Goal: Task Accomplishment & Management: Use online tool/utility

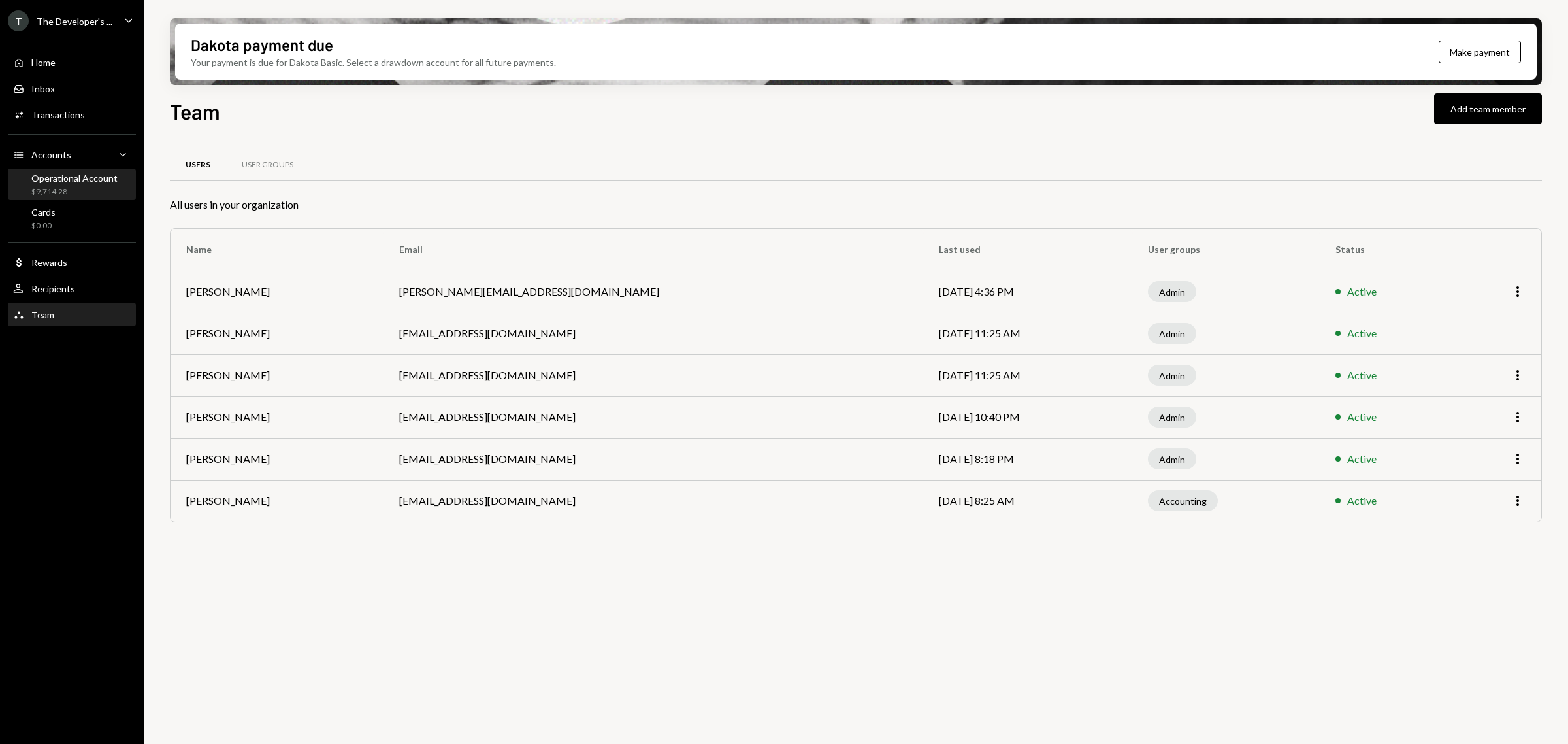
click at [112, 177] on div "Operational Account" at bounding box center [74, 178] width 86 height 11
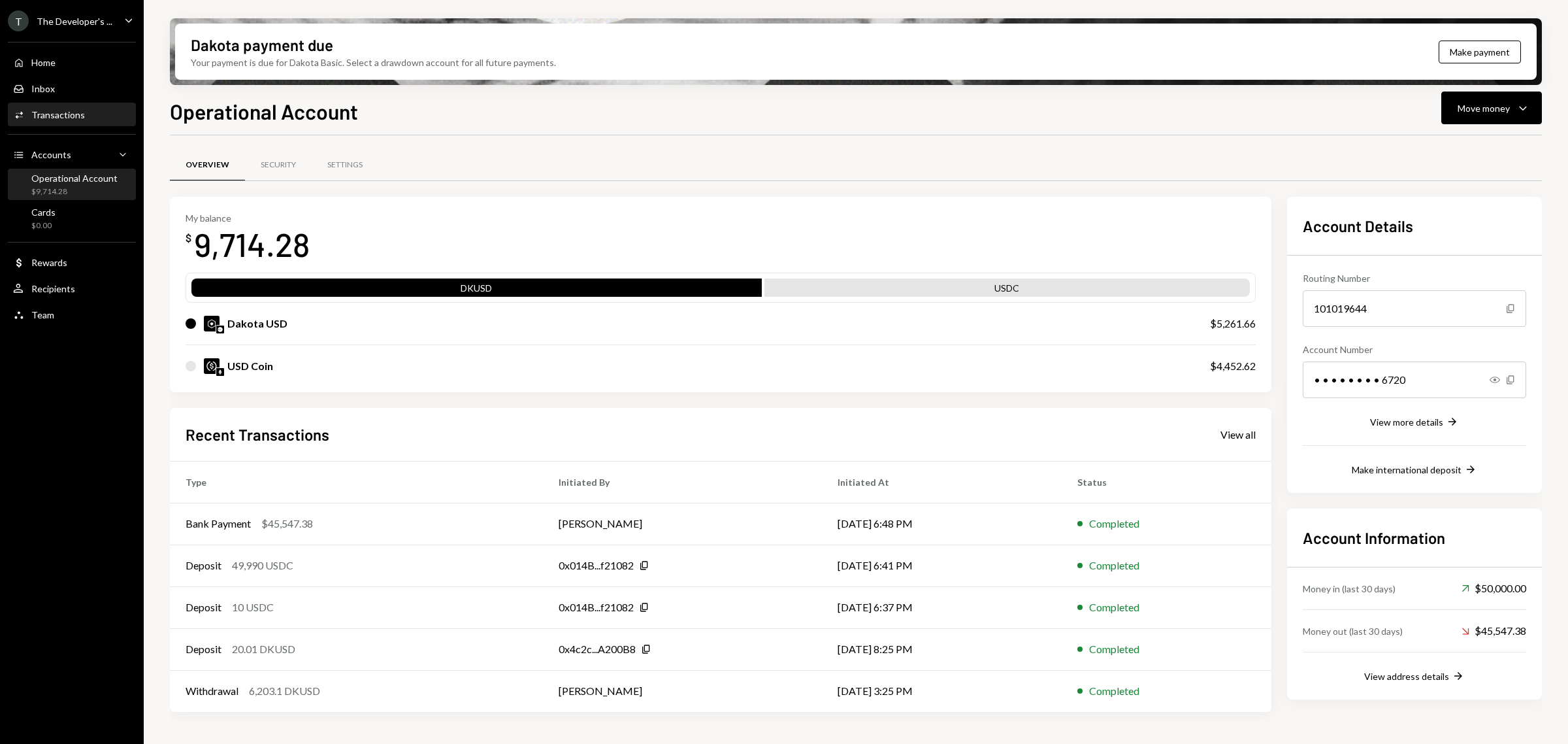
click at [93, 104] on div "Activities Transactions" at bounding box center [72, 115] width 118 height 22
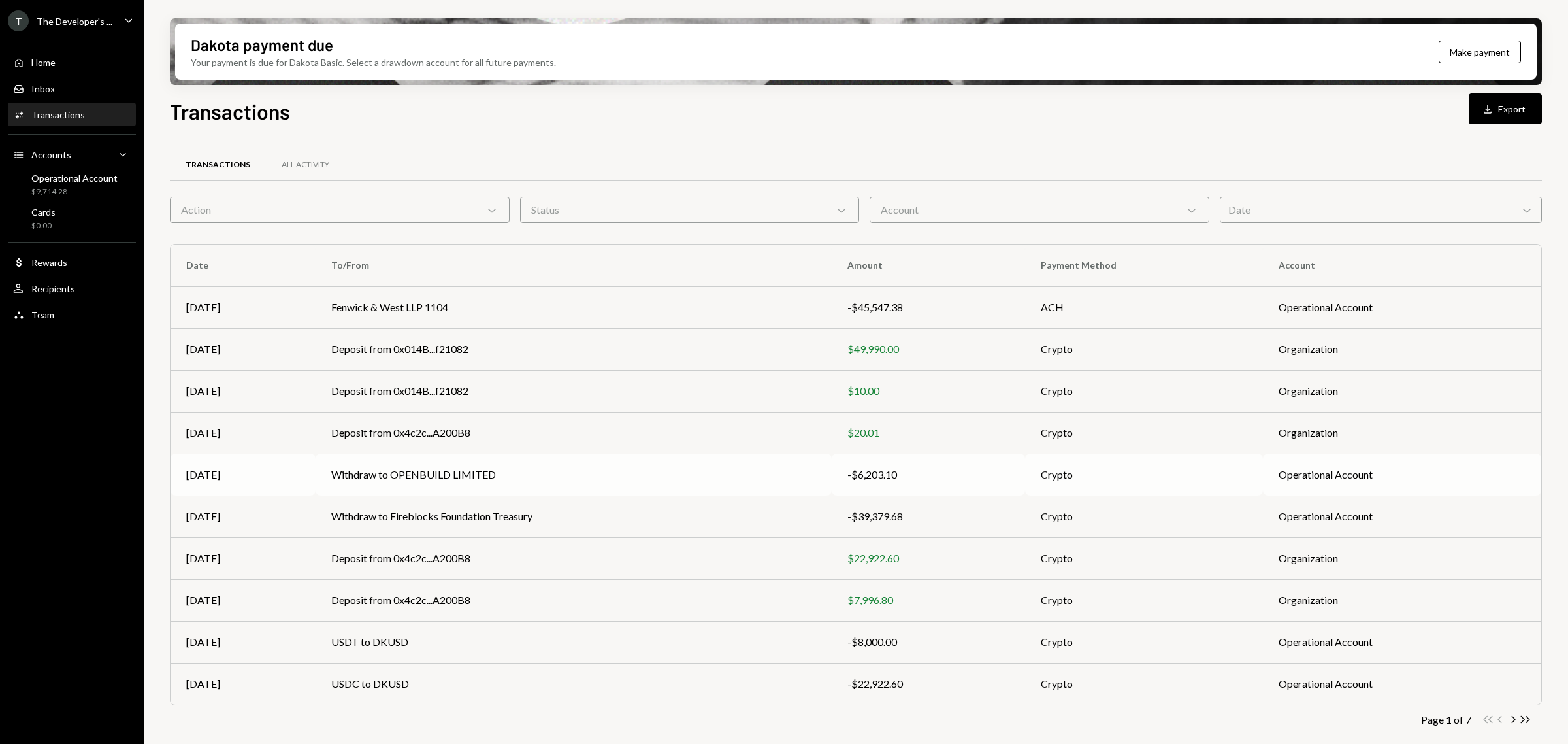
click at [752, 471] on td "Withdraw to OPENBUILD LIMITED" at bounding box center [573, 475] width 516 height 42
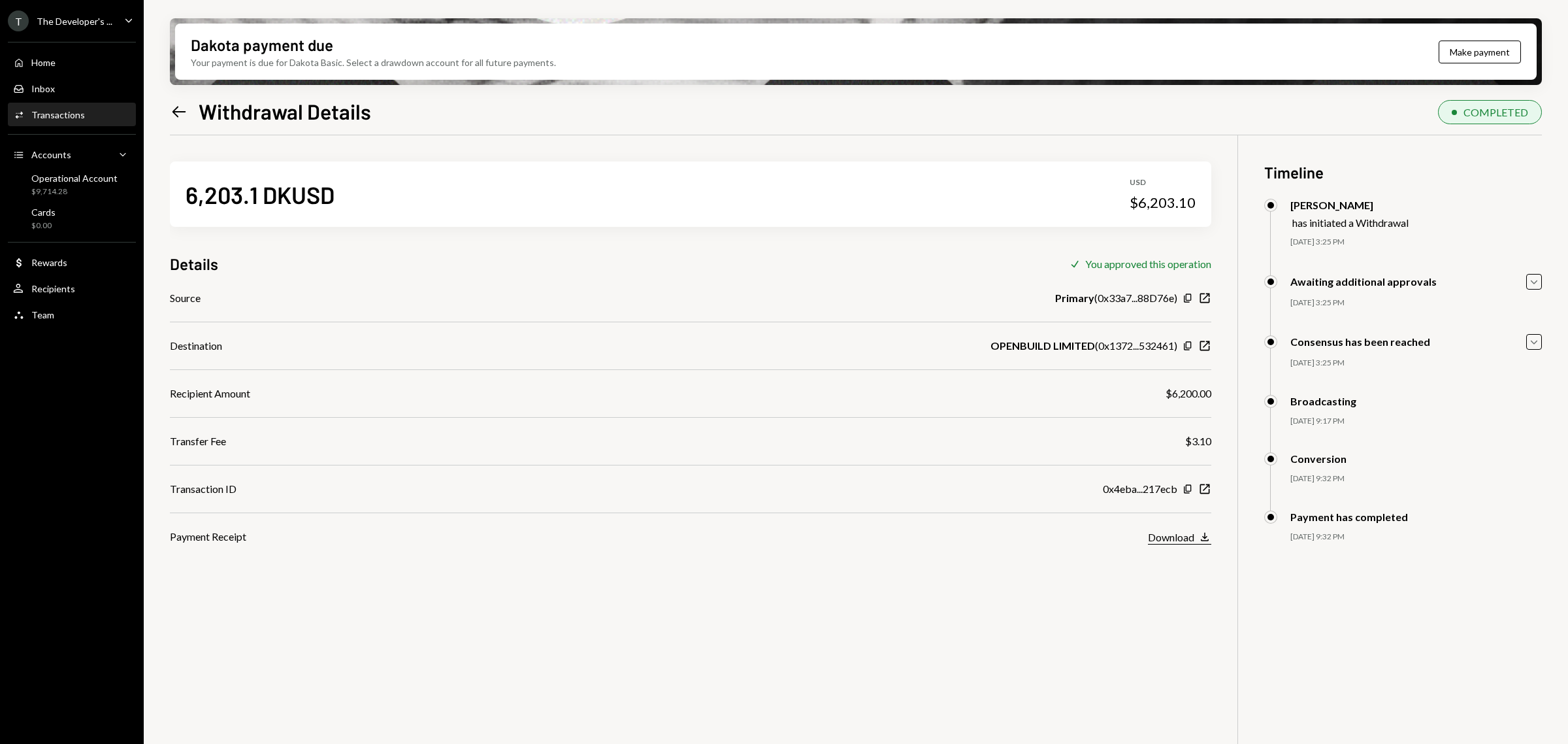
click at [1172, 534] on div "Download" at bounding box center [1171, 537] width 46 height 13
click at [73, 92] on div "Inbox Inbox" at bounding box center [72, 88] width 118 height 12
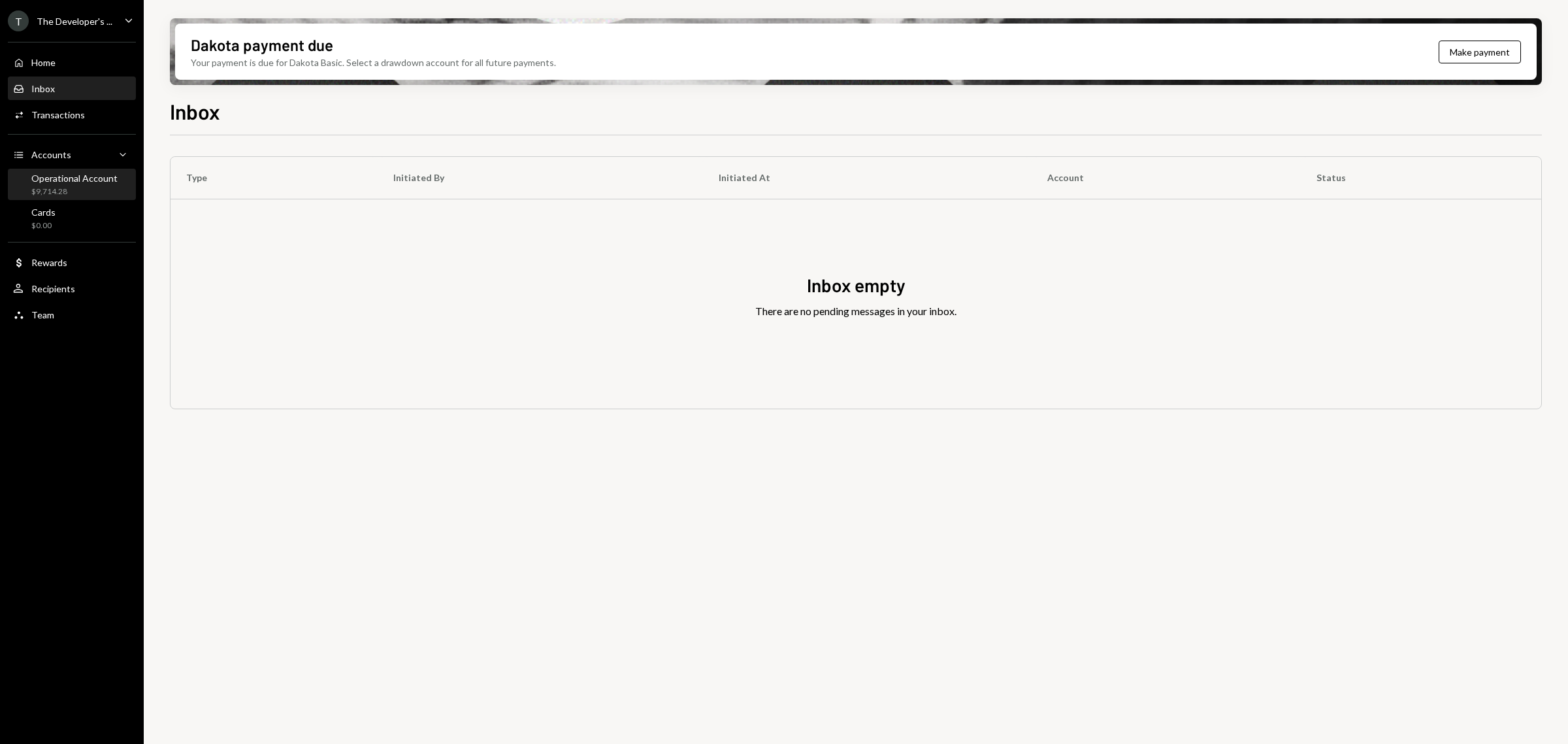
click at [73, 170] on div "Operational Account $9,714.28" at bounding box center [72, 184] width 118 height 30
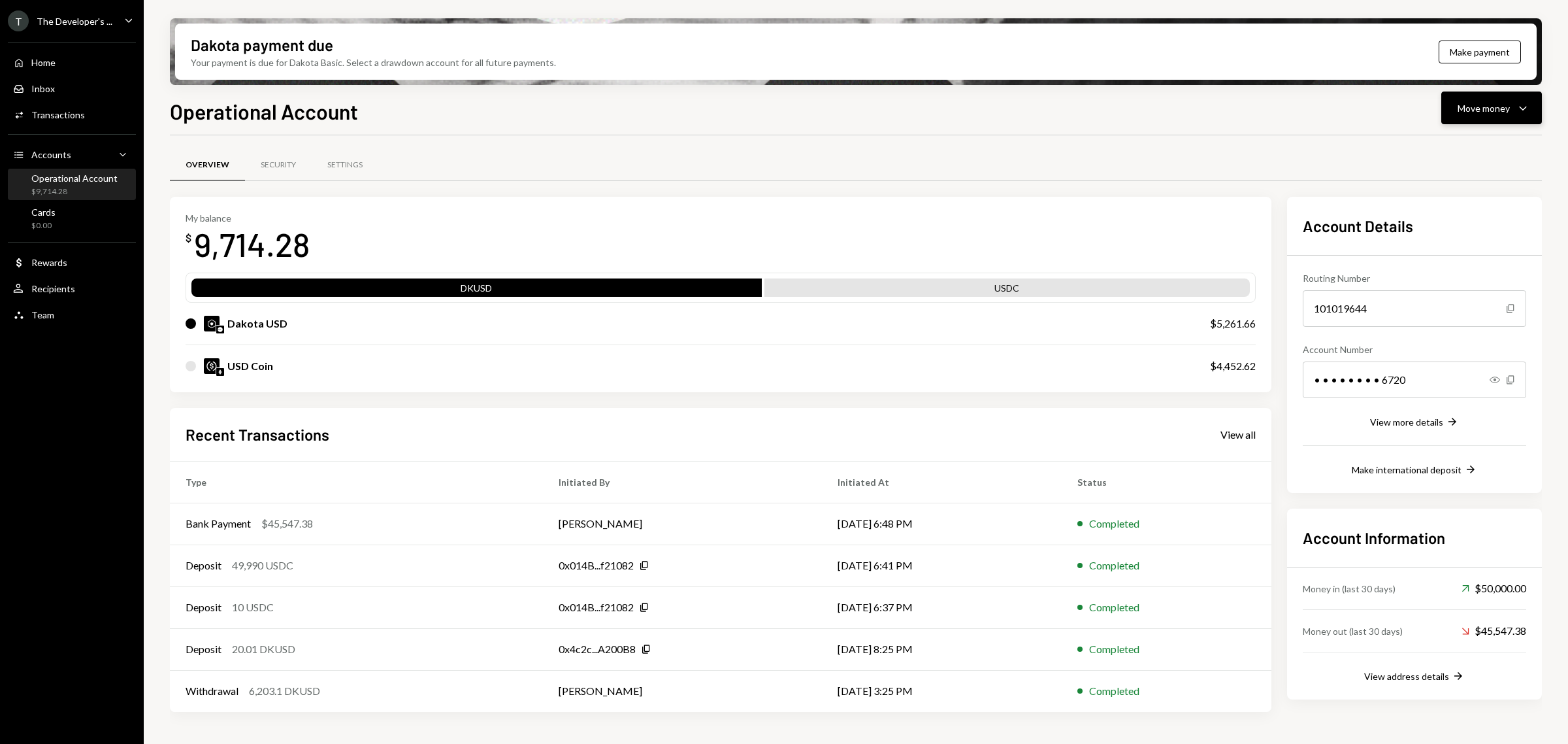
click at [1480, 116] on button "Move money Caret Down" at bounding box center [1491, 108] width 101 height 33
click at [1477, 237] on div "Swap Swap stablecoins" at bounding box center [1471, 247] width 131 height 29
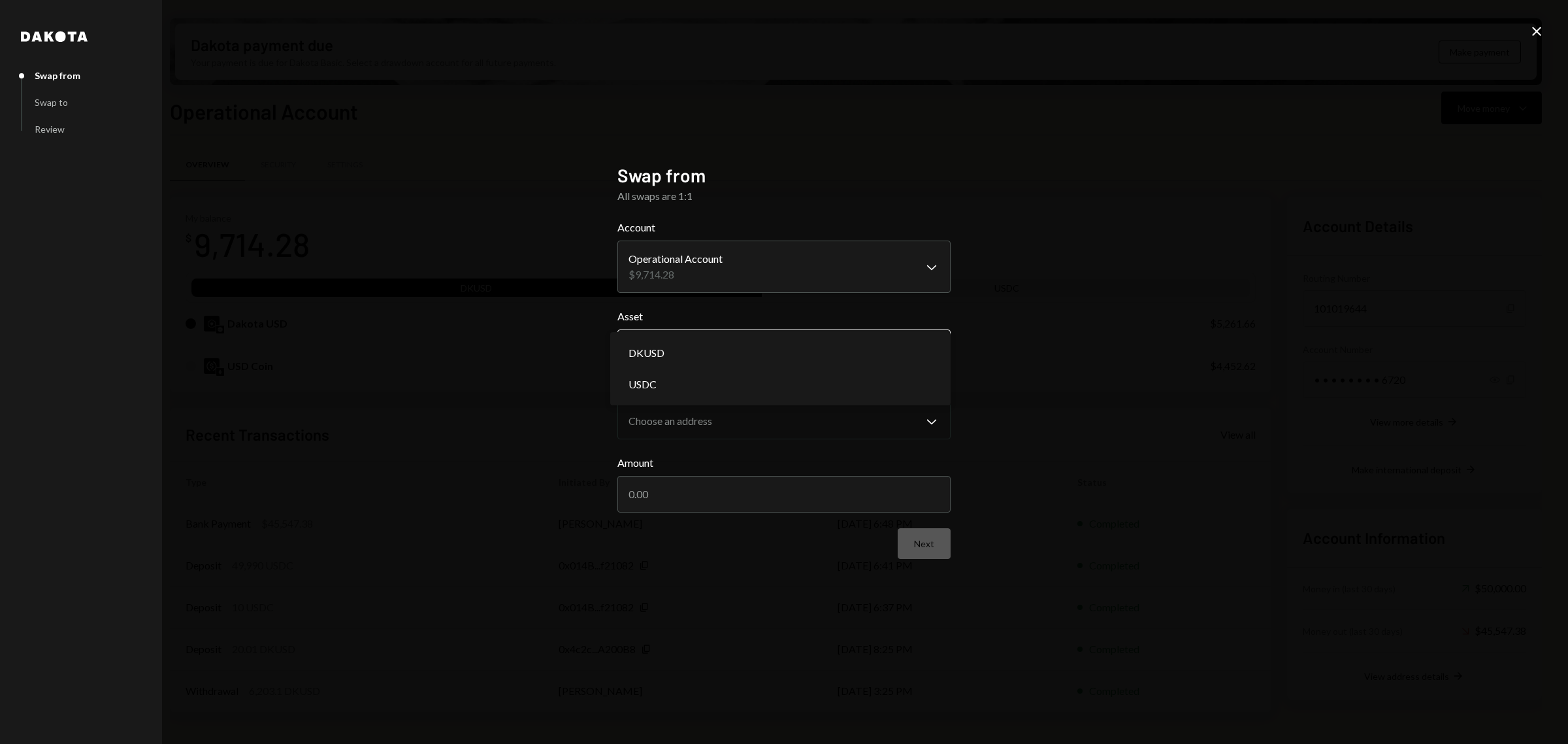
click at [835, 347] on body "T The Developer's ... Caret Down Home Home Inbox Inbox Activities Transactions …" at bounding box center [784, 372] width 1568 height 744
select select "****"
click at [875, 484] on input "Amount" at bounding box center [784, 494] width 333 height 36
click at [833, 275] on body "T The Developer's ... Caret Down Home Home Inbox Inbox Activities Transactions …" at bounding box center [784, 372] width 1568 height 744
click at [846, 275] on body "T The Developer's ... Caret Down Home Home Inbox Inbox Activities Transactions …" at bounding box center [784, 372] width 1568 height 744
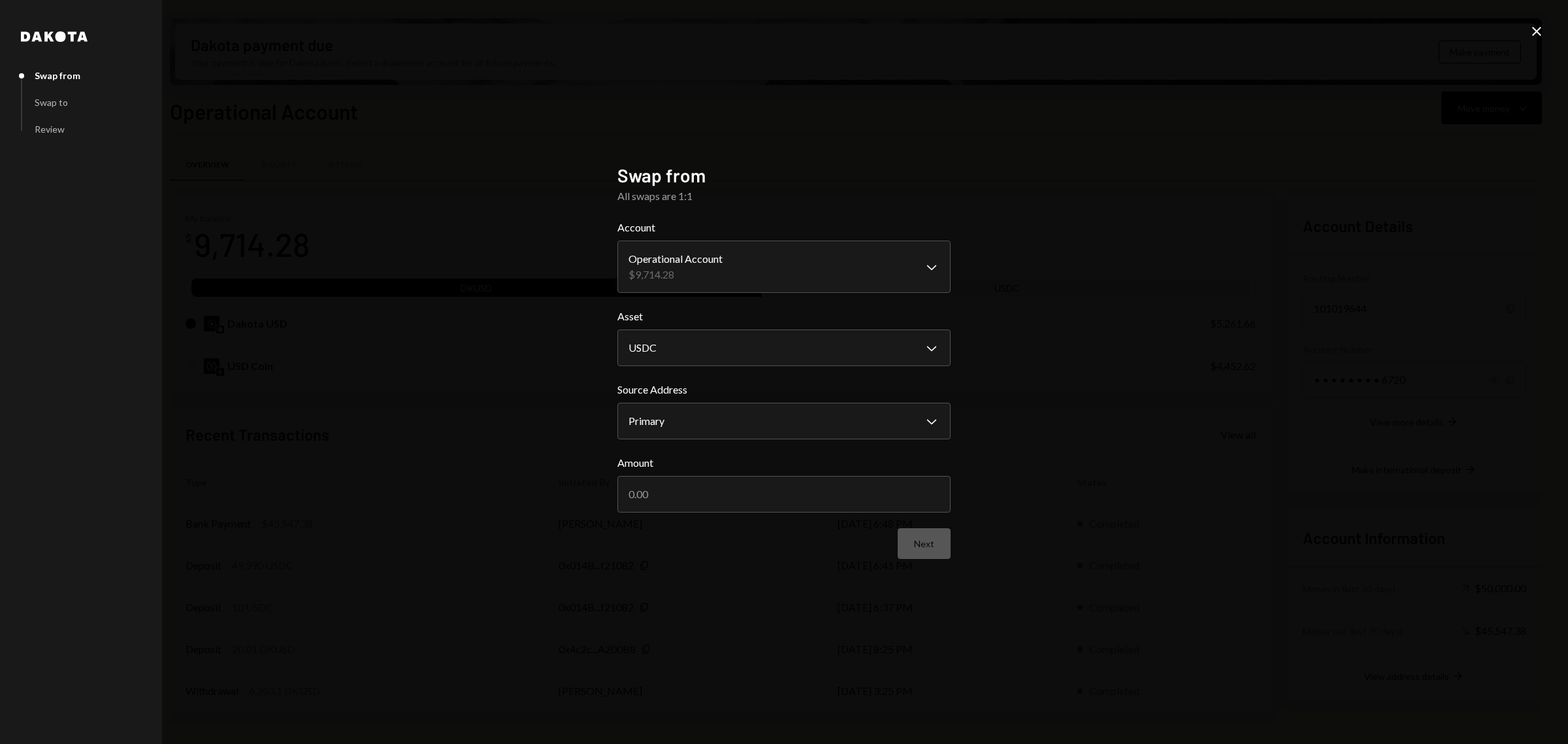
click at [1524, 31] on div "**********" at bounding box center [784, 372] width 1568 height 744
click at [1529, 31] on icon "Close" at bounding box center [1536, 31] width 15 height 15
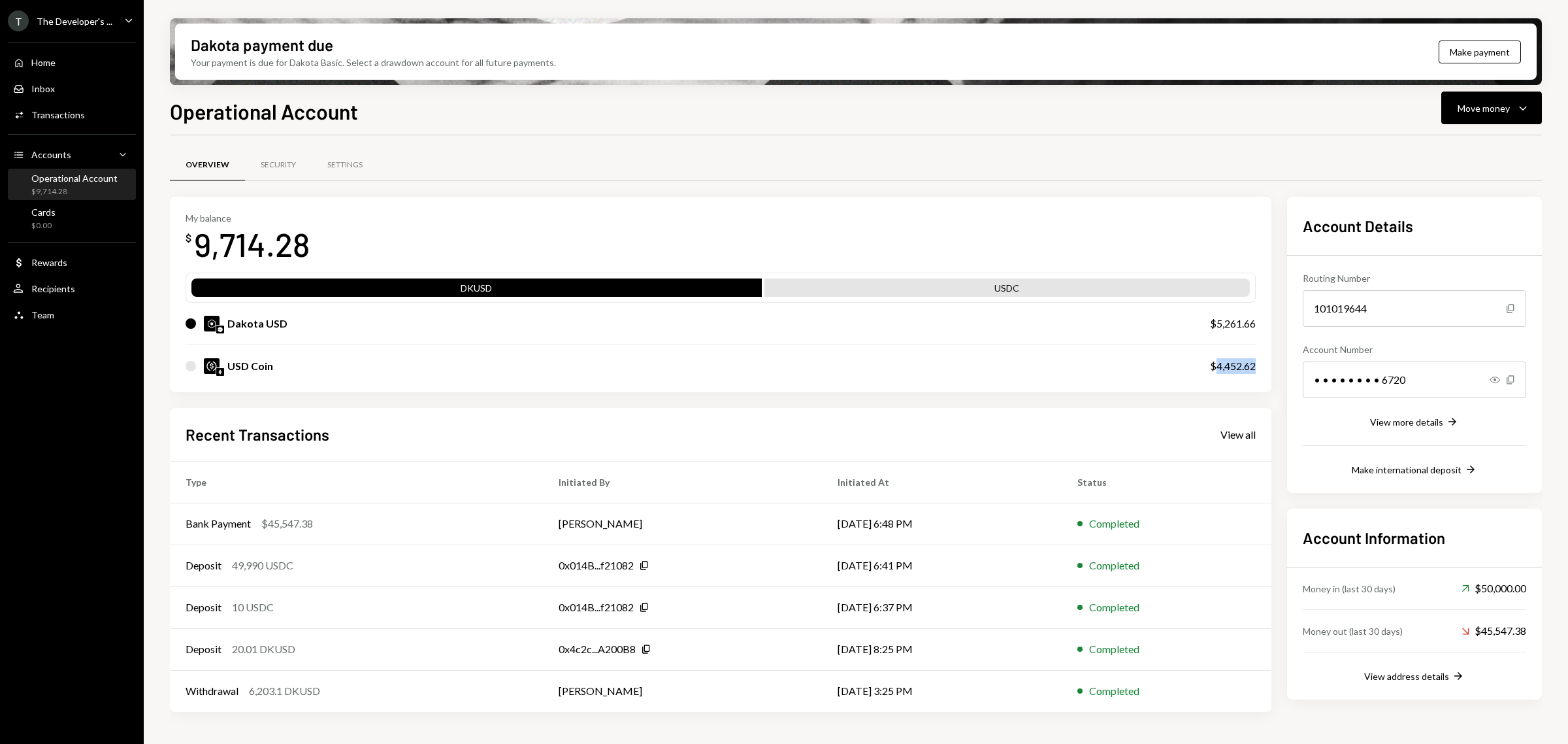
drag, startPoint x: 1213, startPoint y: 365, endPoint x: 1272, endPoint y: 370, distance: 59.2
click at [1272, 370] on div "My balance $ 9,714.28 DKUSD USDC Dakota USD $5,261.66 USD Coin $4,452.62 Recent…" at bounding box center [855, 455] width 1372 height 515
copy div "4,452.62"
click at [1516, 122] on button "Move money Caret Down" at bounding box center [1491, 108] width 101 height 33
click at [1488, 232] on div "Swap Swap stablecoins" at bounding box center [1471, 247] width 131 height 29
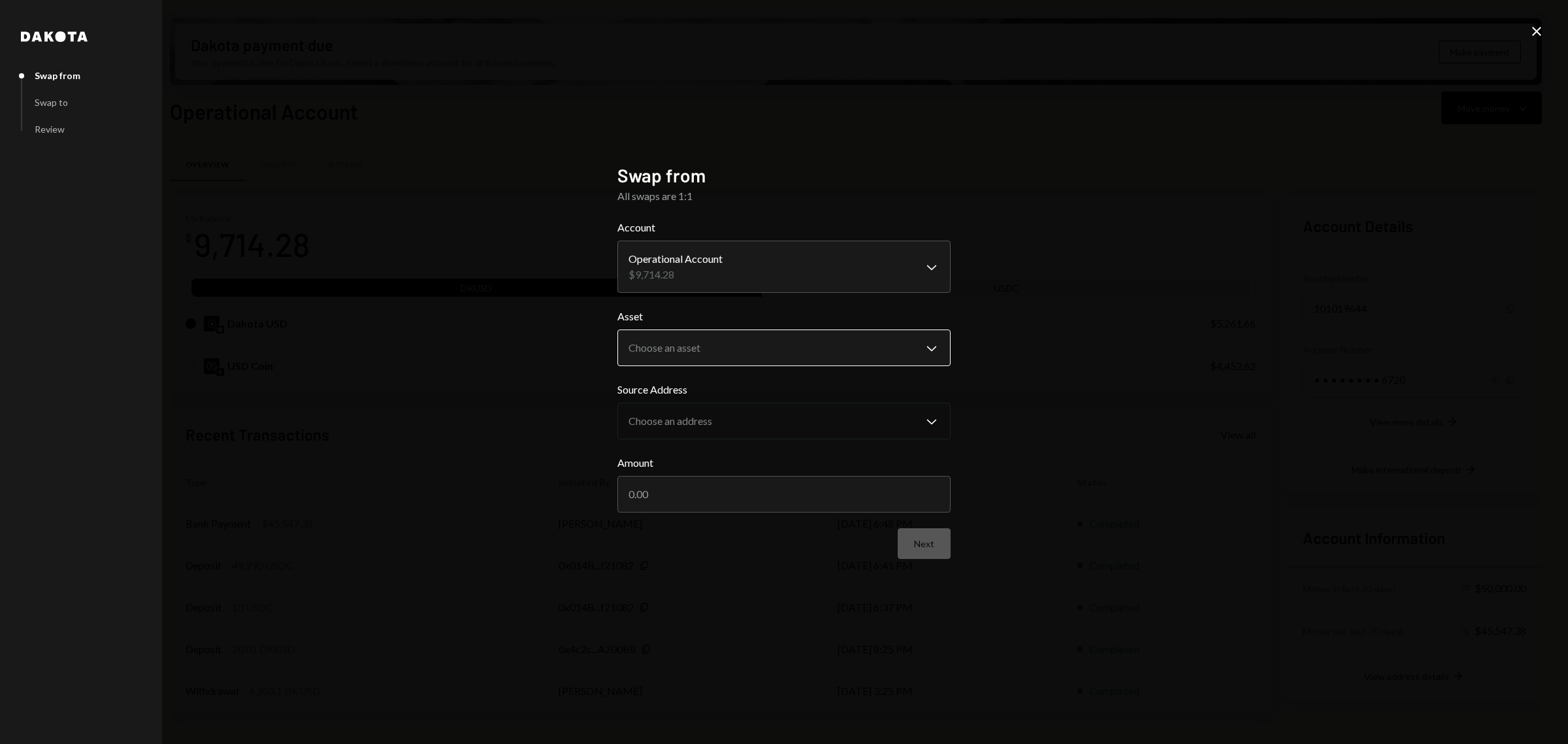
click at [804, 348] on body "T The Developer's ... Caret Down Home Home Inbox Inbox Activities Transactions …" at bounding box center [784, 372] width 1568 height 744
select select "****"
click at [726, 502] on input "Amount" at bounding box center [784, 494] width 333 height 36
paste input "4452.62"
type input "4452.62"
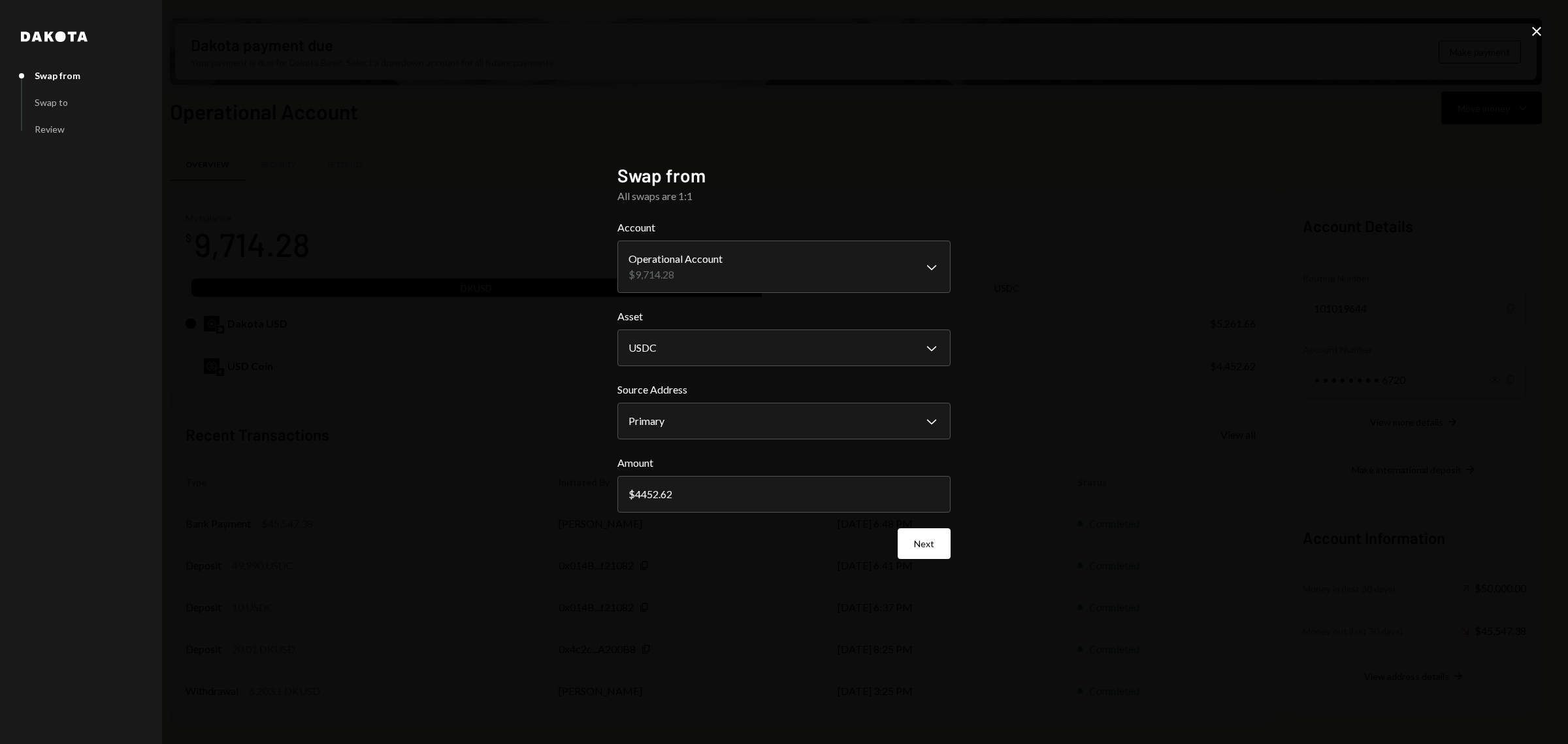
click at [917, 530] on button "Next" at bounding box center [924, 543] width 53 height 31
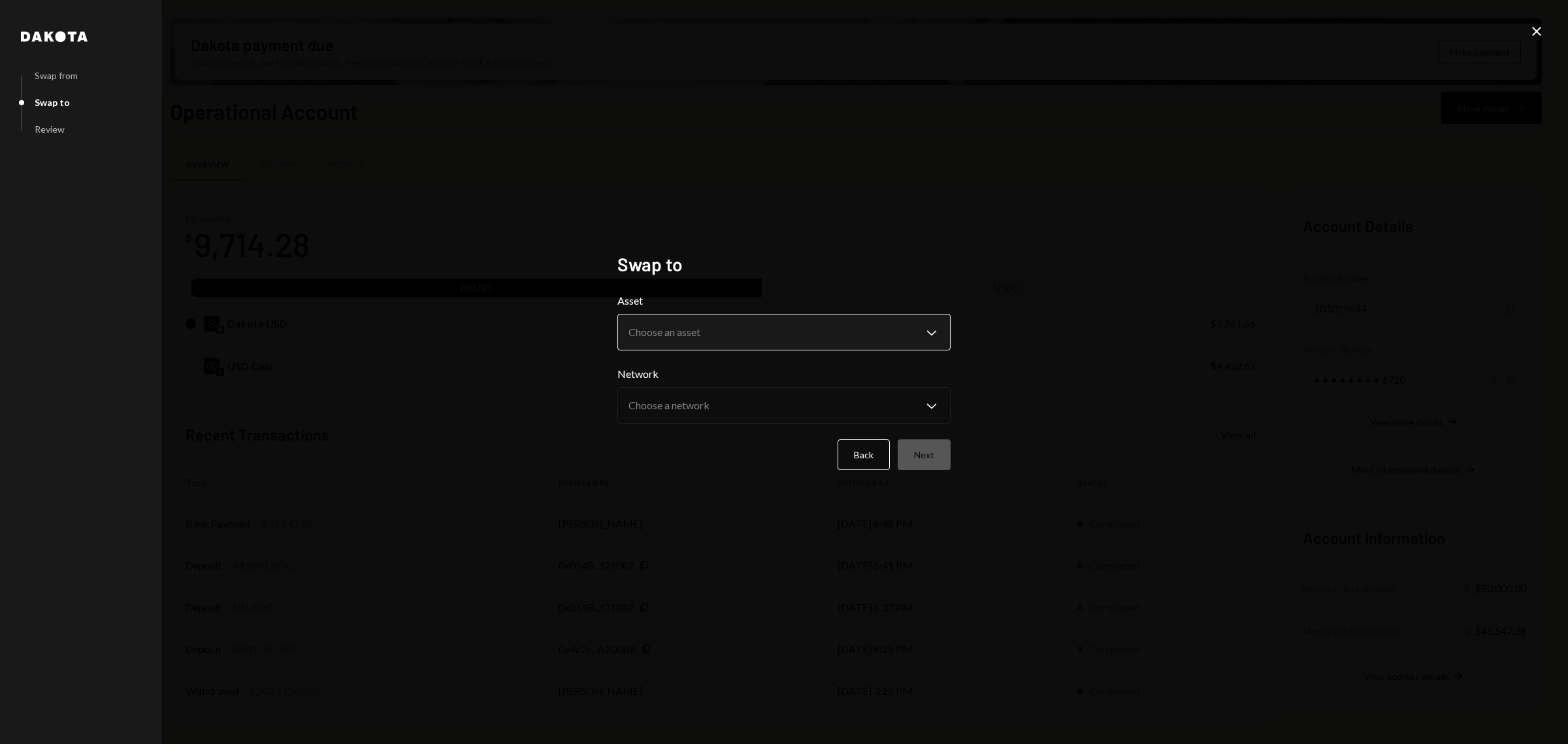
click at [824, 338] on body "T The Developer's ... Caret Down Home Home Inbox Inbox Activities Transactions …" at bounding box center [784, 372] width 1568 height 744
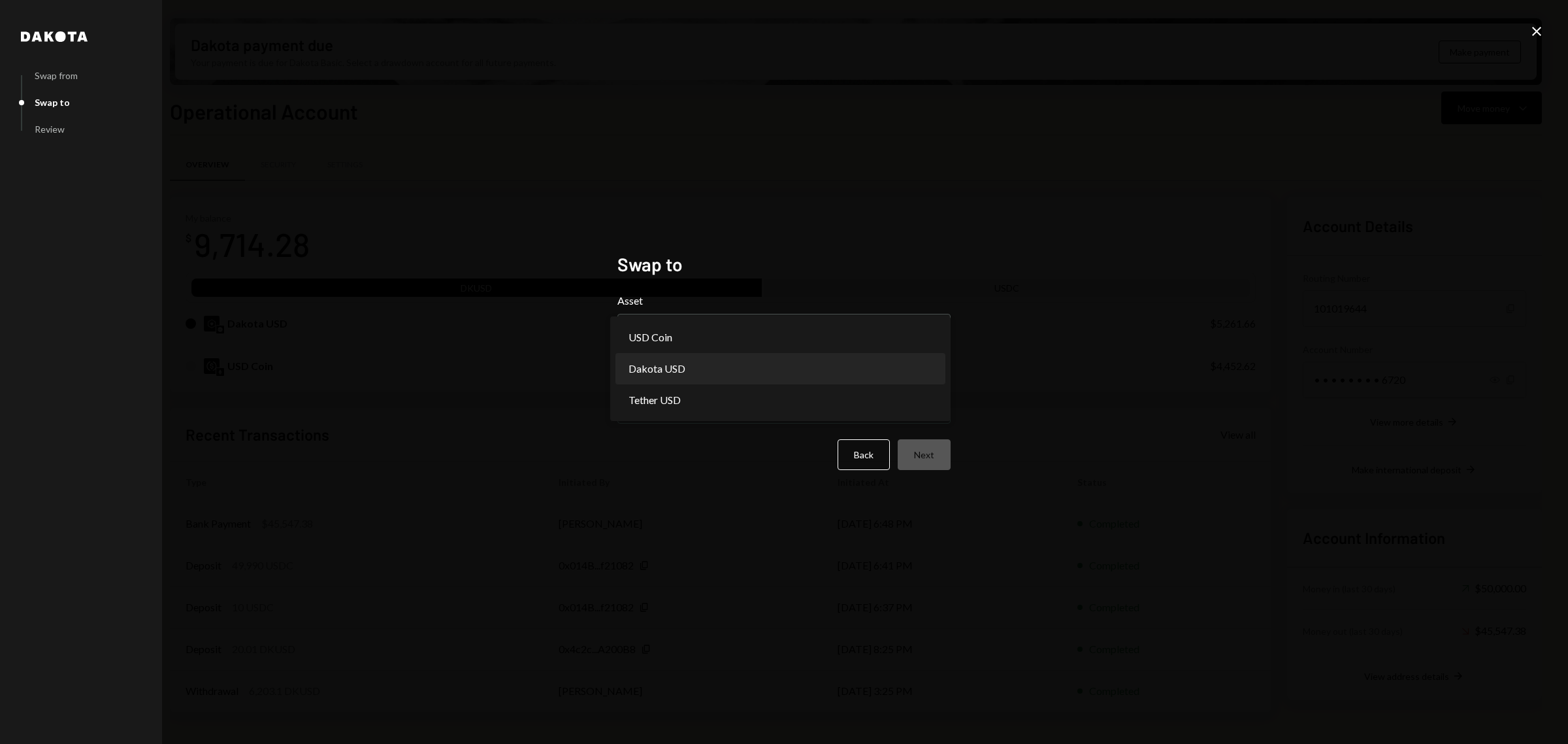
select select "*****"
click at [919, 443] on button "Next" at bounding box center [924, 455] width 53 height 31
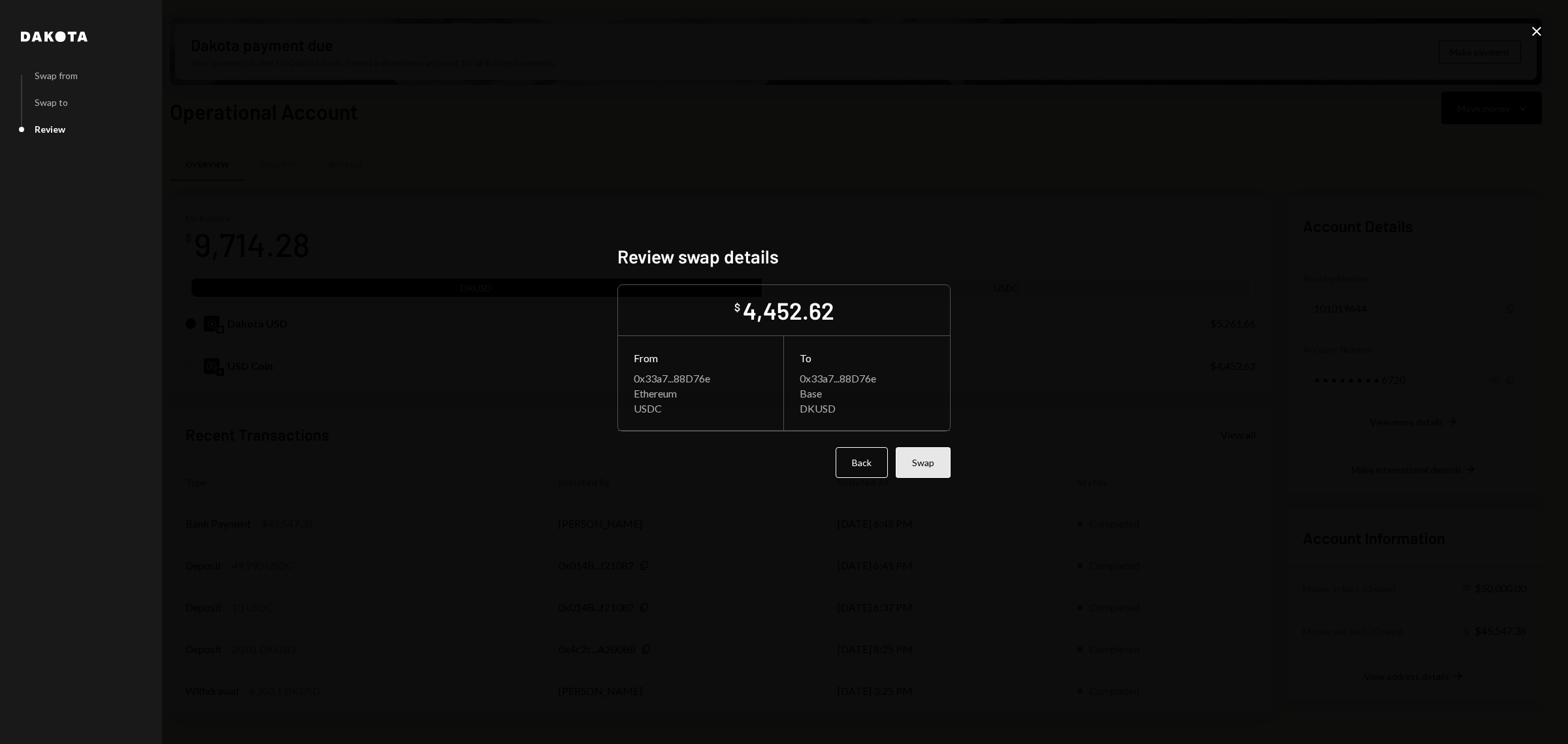
click at [920, 451] on button "Swap" at bounding box center [923, 463] width 55 height 31
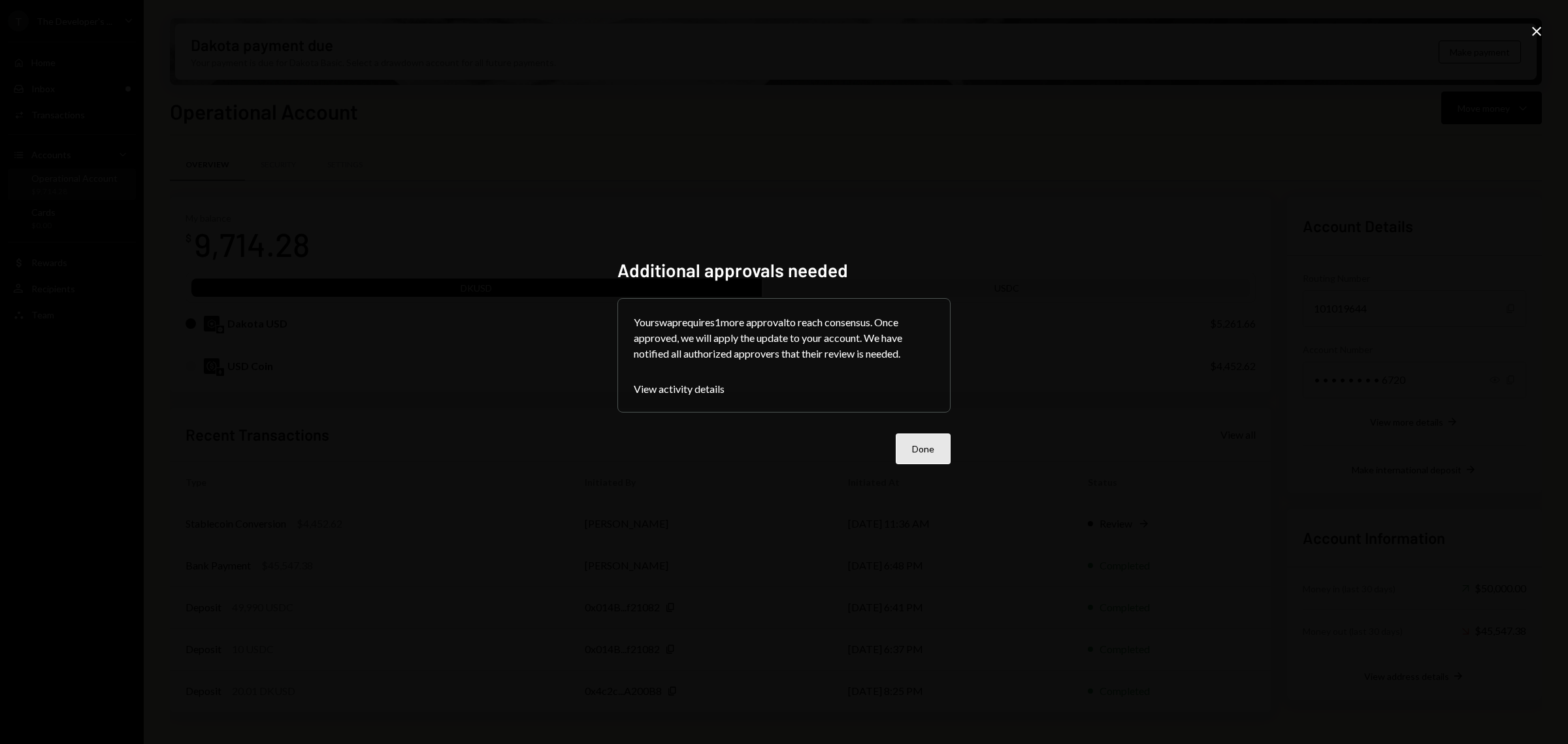
click at [935, 455] on button "Done" at bounding box center [923, 449] width 55 height 31
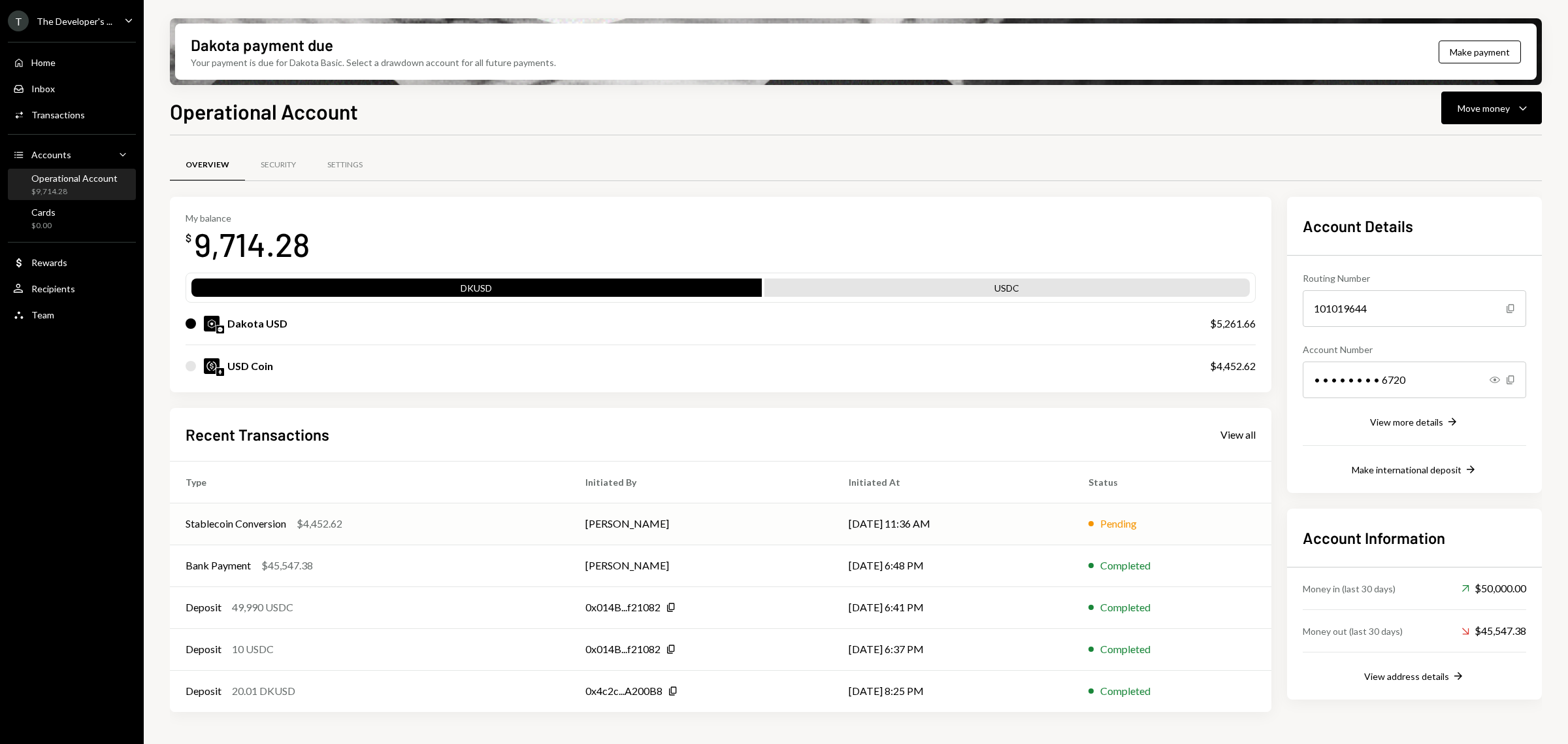
click at [570, 527] on td "[PERSON_NAME]" at bounding box center [701, 524] width 263 height 42
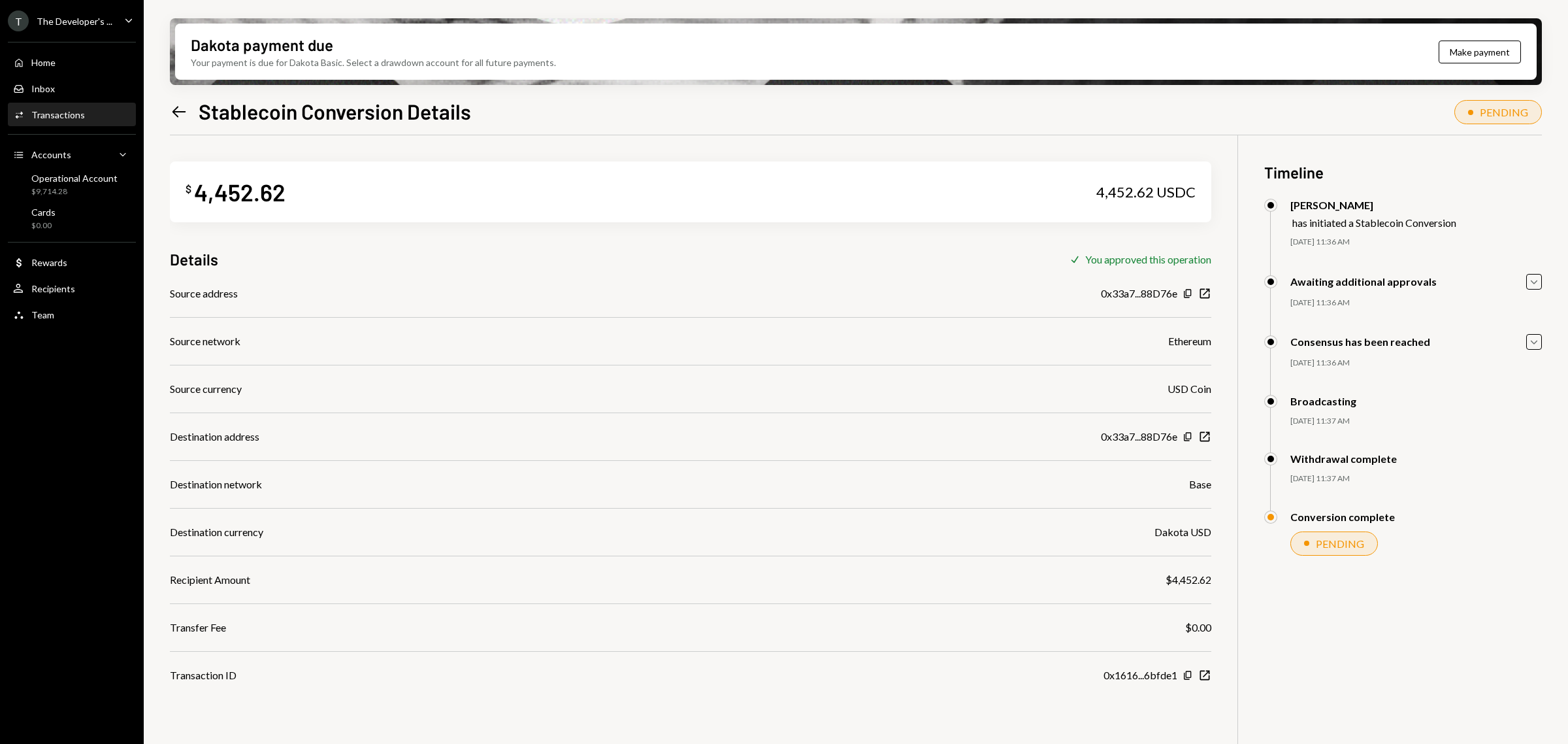
click at [180, 109] on icon "Left Arrow" at bounding box center [179, 112] width 18 height 18
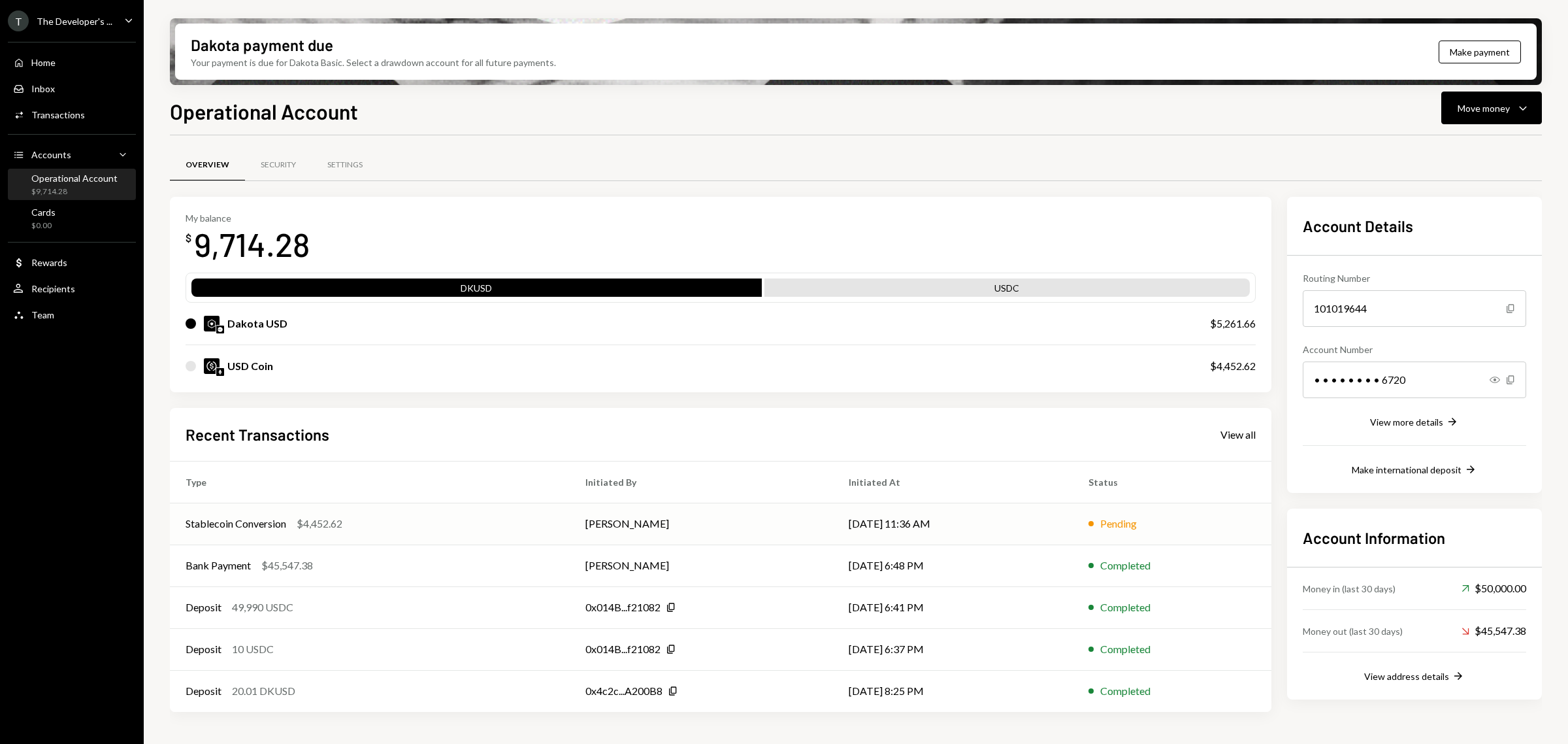
click at [952, 524] on td "[DATE] 11:36 AM" at bounding box center [952, 524] width 239 height 42
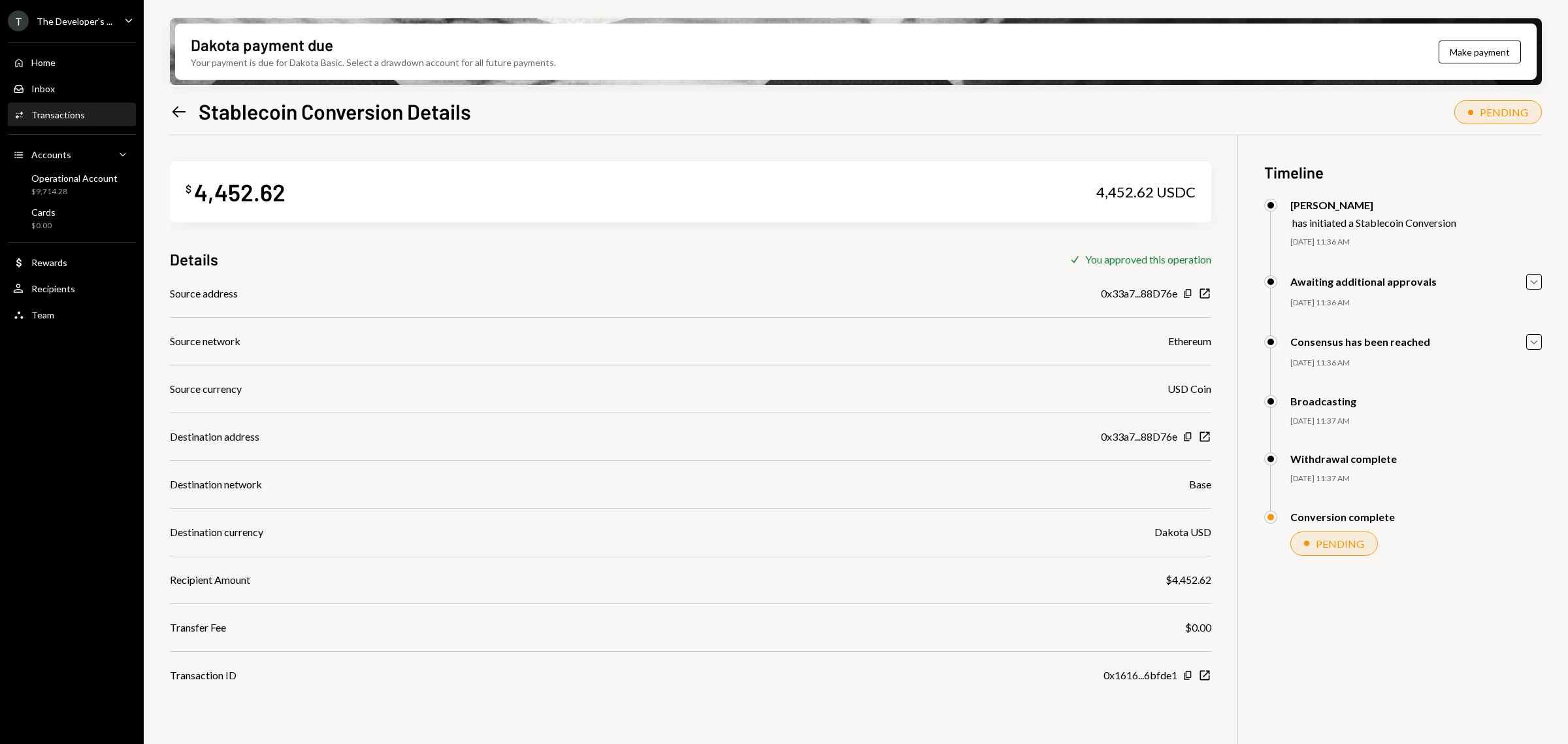
click at [179, 116] on icon "Left Arrow" at bounding box center [179, 112] width 18 height 18
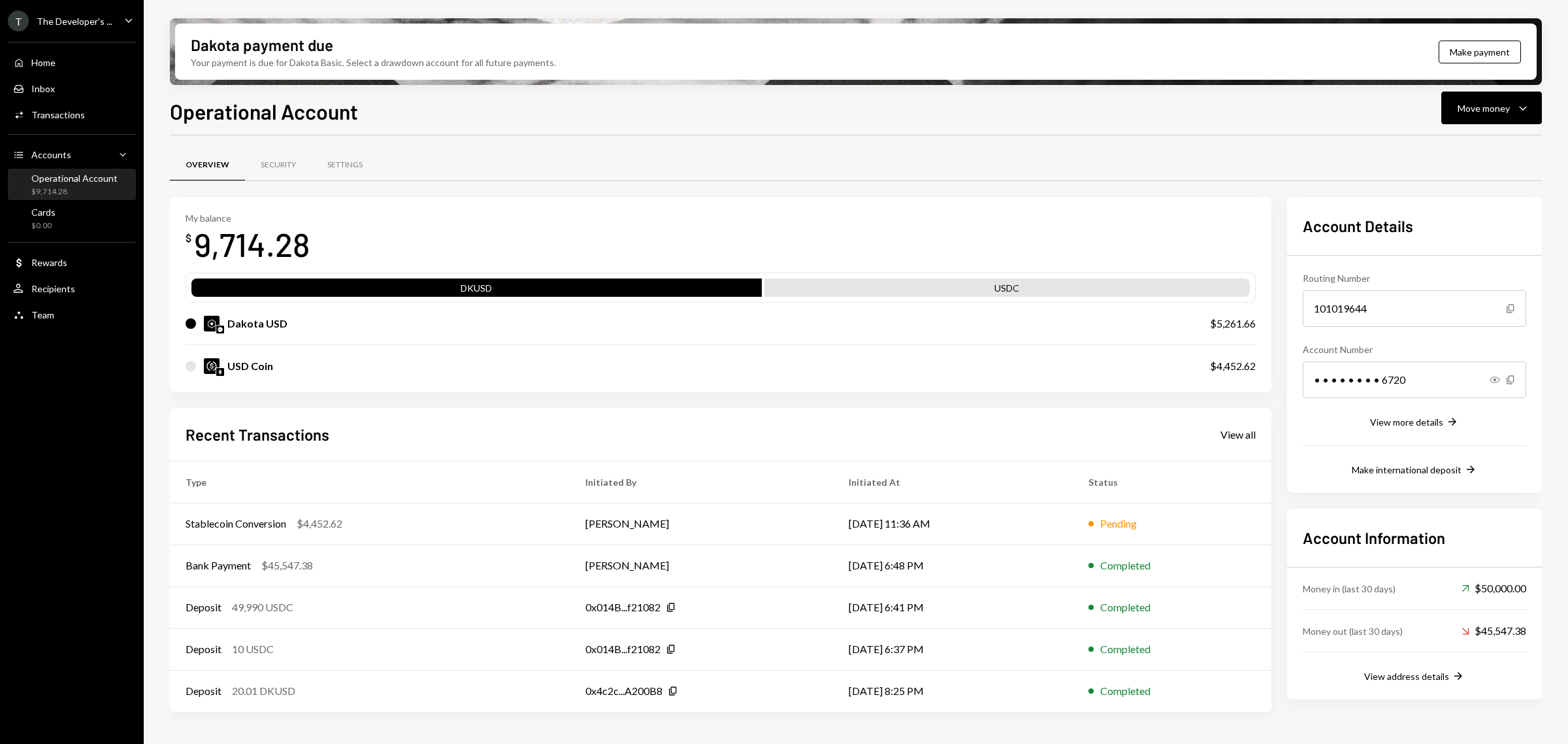
click at [80, 180] on div "Operational Account" at bounding box center [74, 178] width 86 height 11
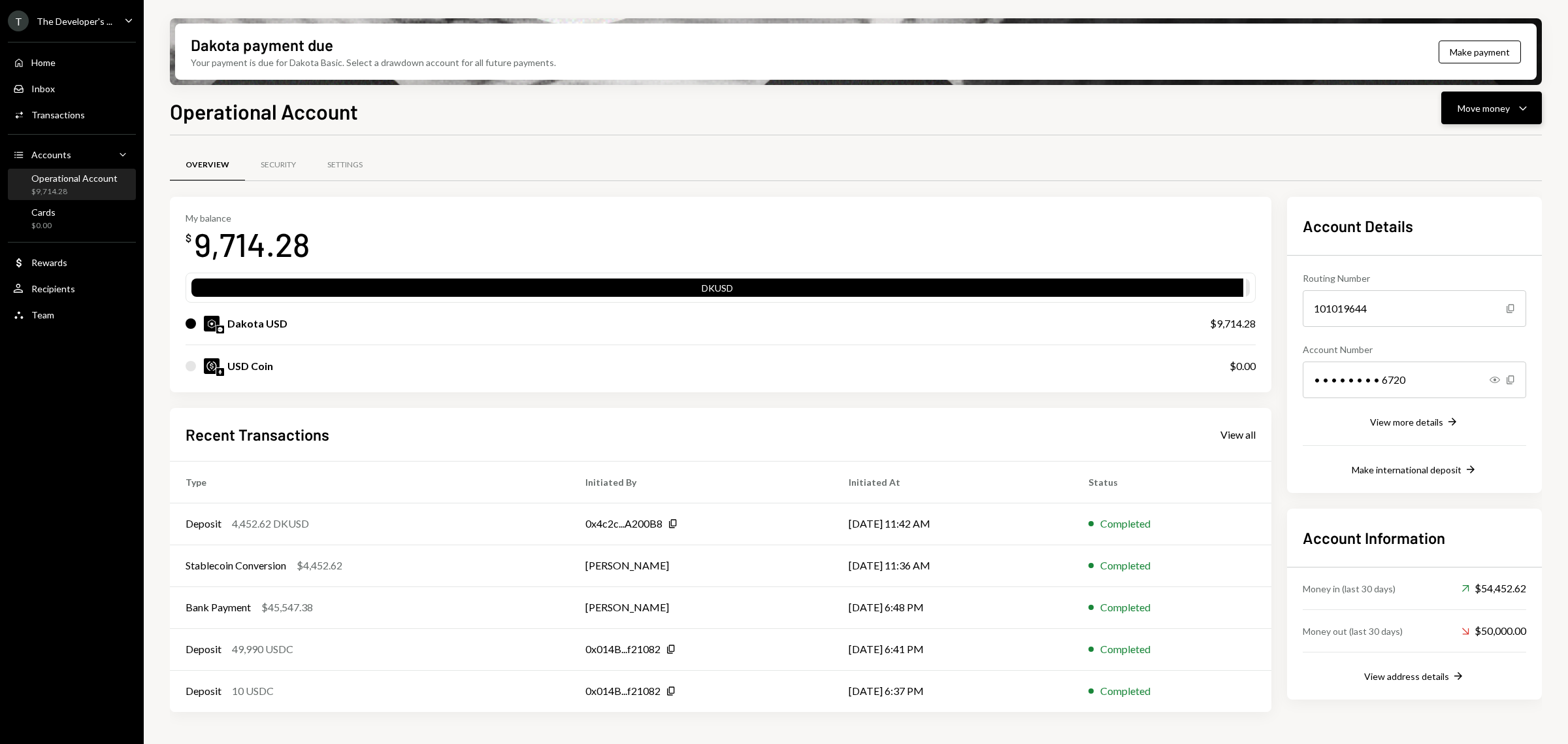
click at [1507, 116] on button "Move money Caret Down" at bounding box center [1491, 108] width 101 height 33
click at [1490, 153] on div "Send" at bounding box center [1480, 147] width 95 height 14
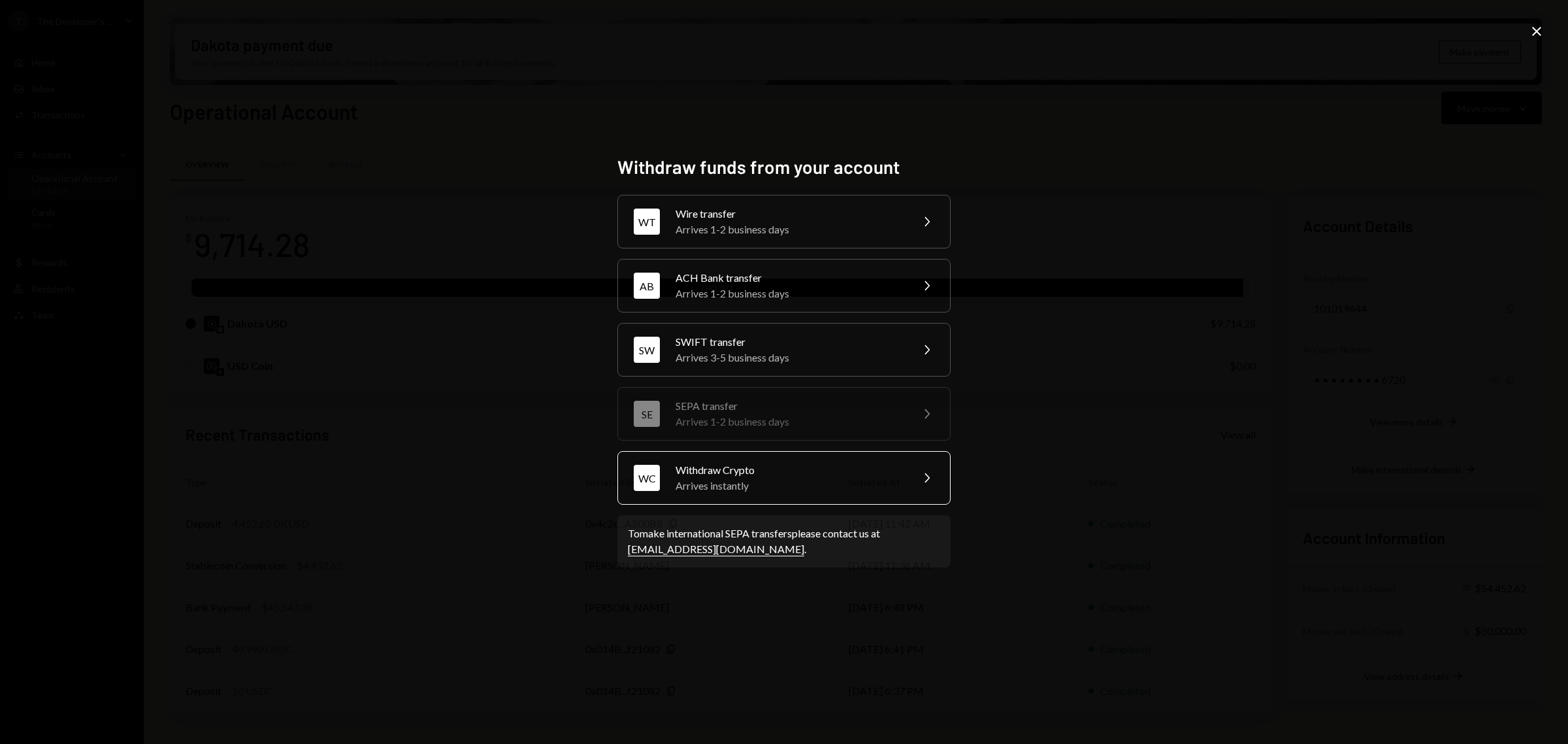
click at [819, 491] on div "Arrives instantly" at bounding box center [789, 485] width 228 height 15
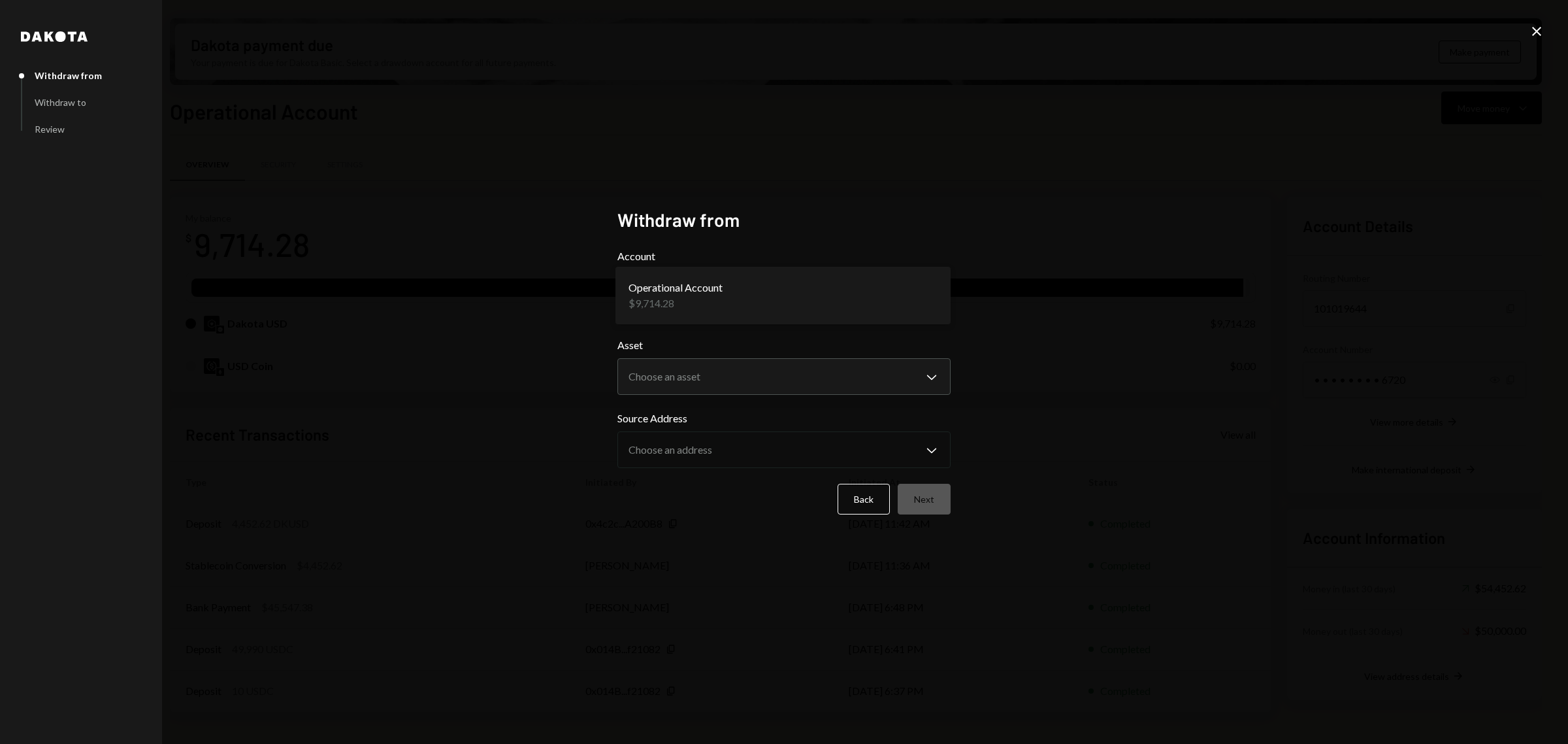
click at [843, 303] on body "T The Developer's ... Caret Down Home Home Inbox Inbox Activities Transactions …" at bounding box center [784, 372] width 1568 height 744
click at [880, 367] on body "T The Developer's ... Caret Down Home Home Inbox Inbox Activities Transactions …" at bounding box center [784, 372] width 1568 height 744
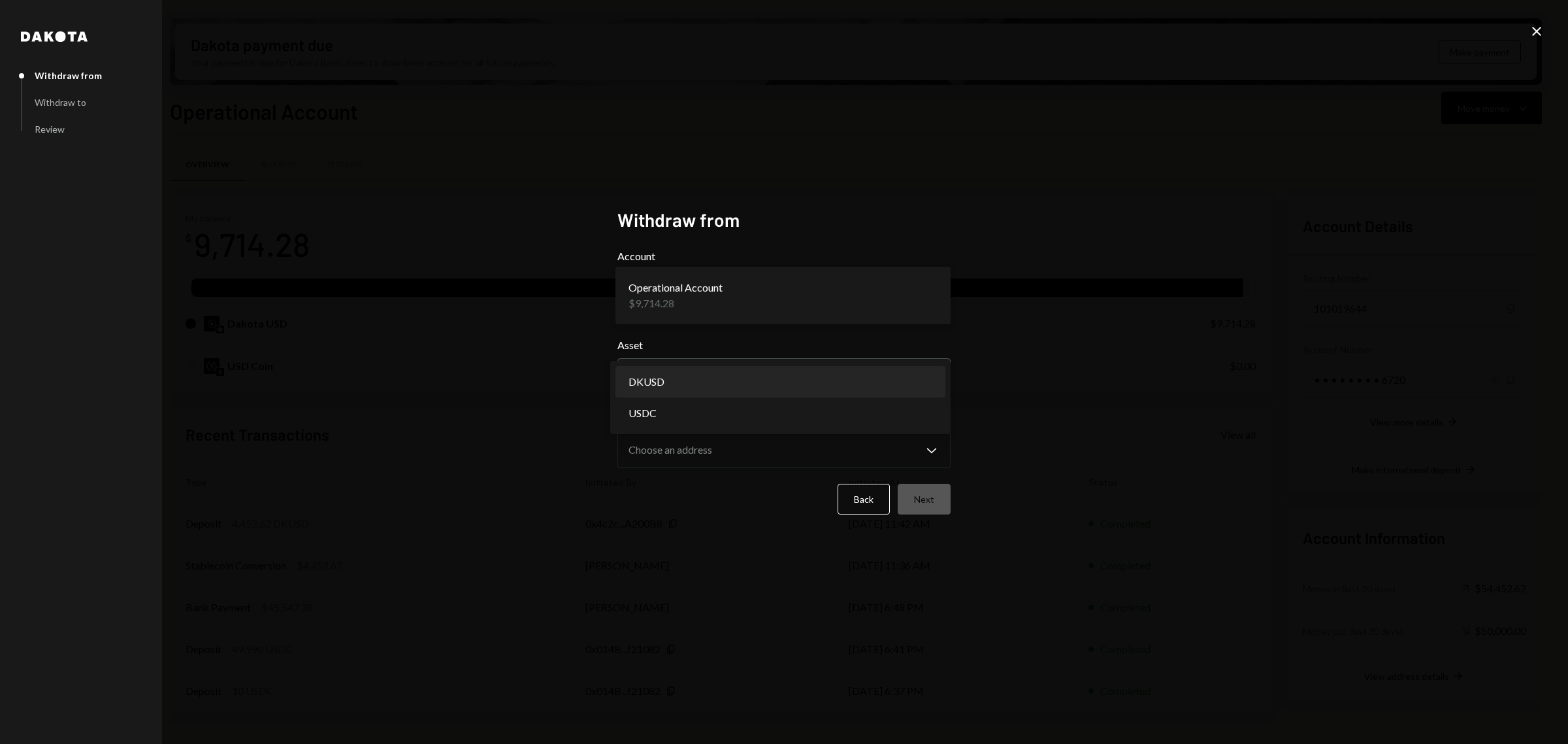
select select "*****"
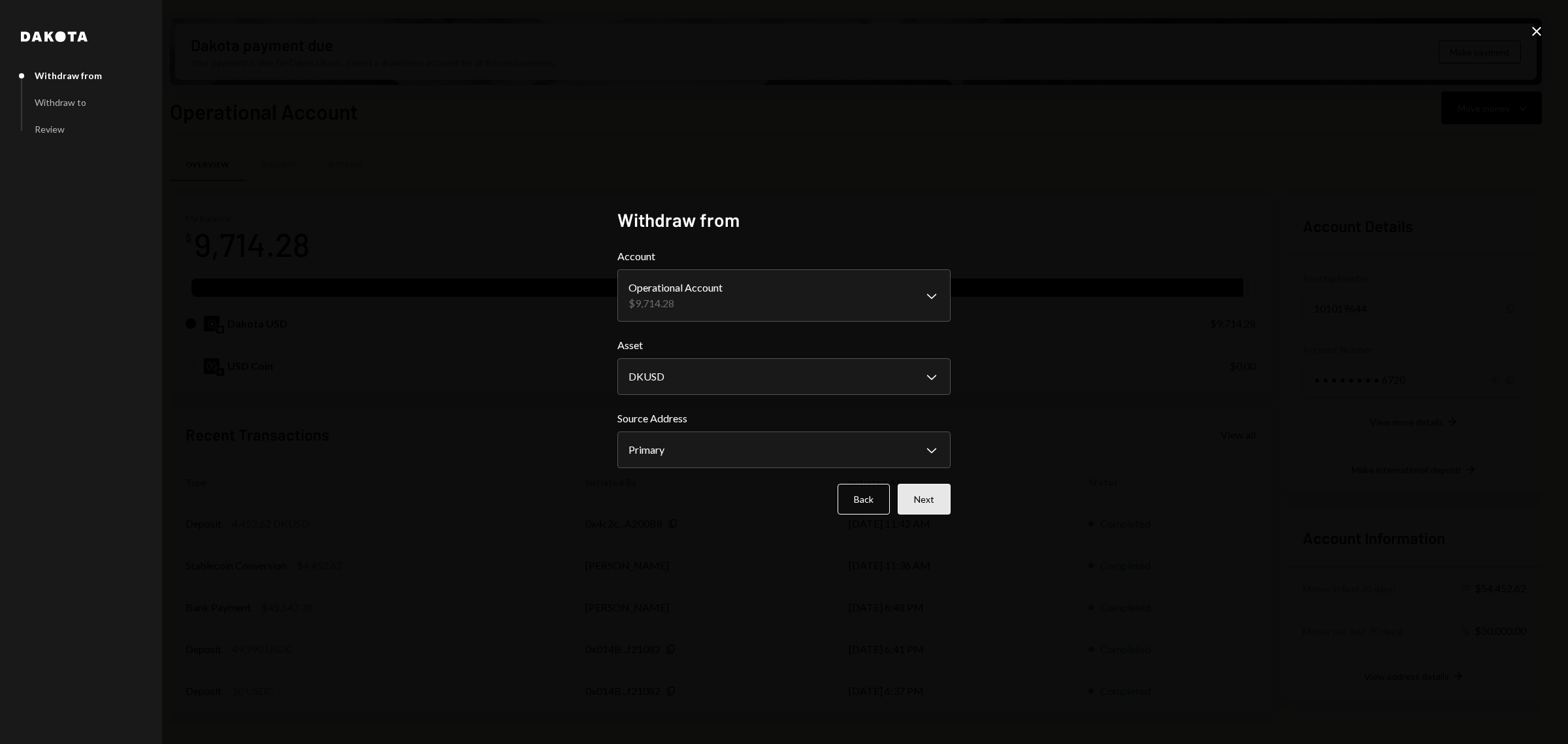
click at [915, 494] on button "Next" at bounding box center [924, 499] width 53 height 31
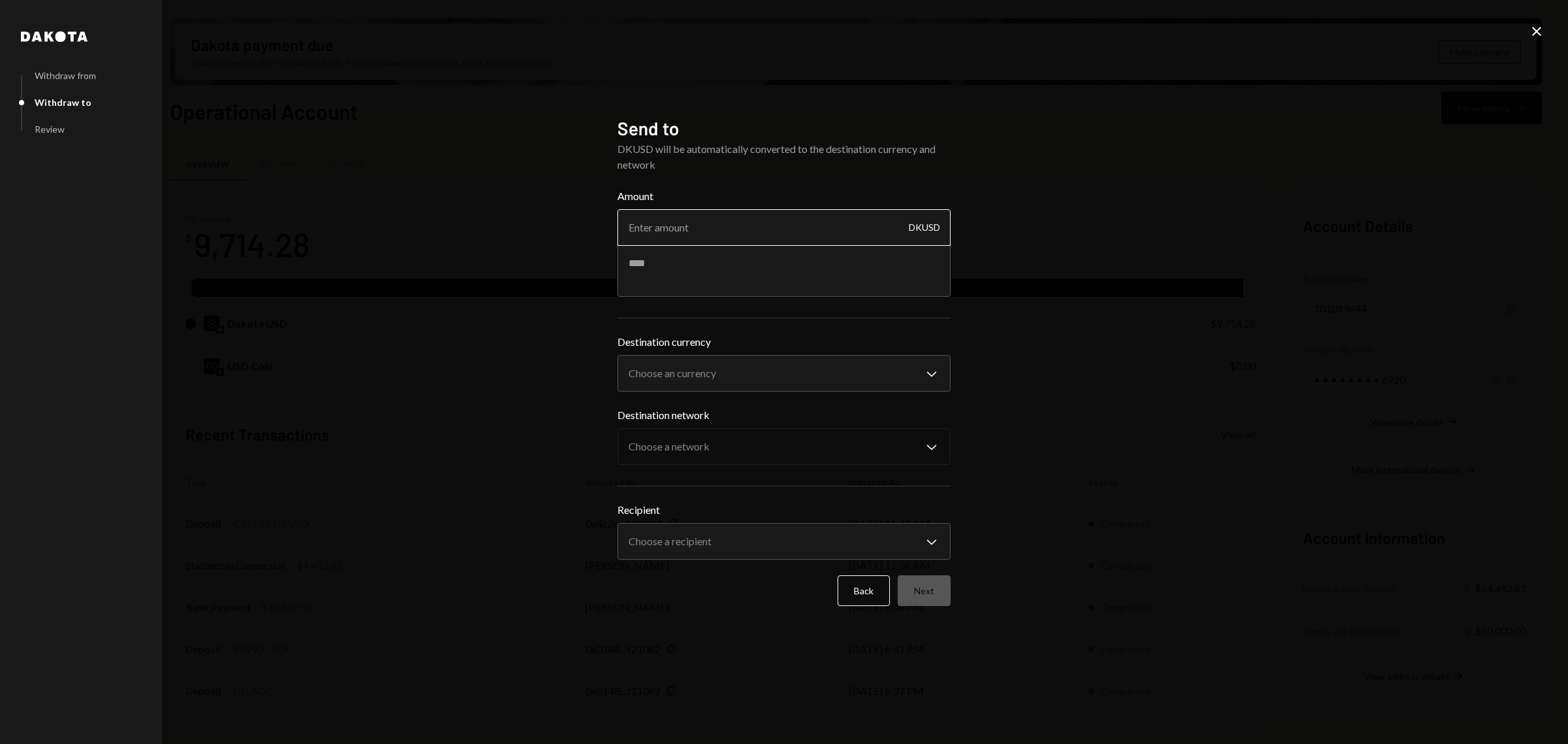
click at [803, 237] on input "Amount" at bounding box center [784, 228] width 333 height 36
type input "6200"
click at [735, 276] on textarea at bounding box center [784, 270] width 333 height 53
type textarea "**********"
click at [883, 377] on body "T The Developer's ... Caret Down Home Home Inbox Inbox Activities Transactions …" at bounding box center [784, 372] width 1568 height 744
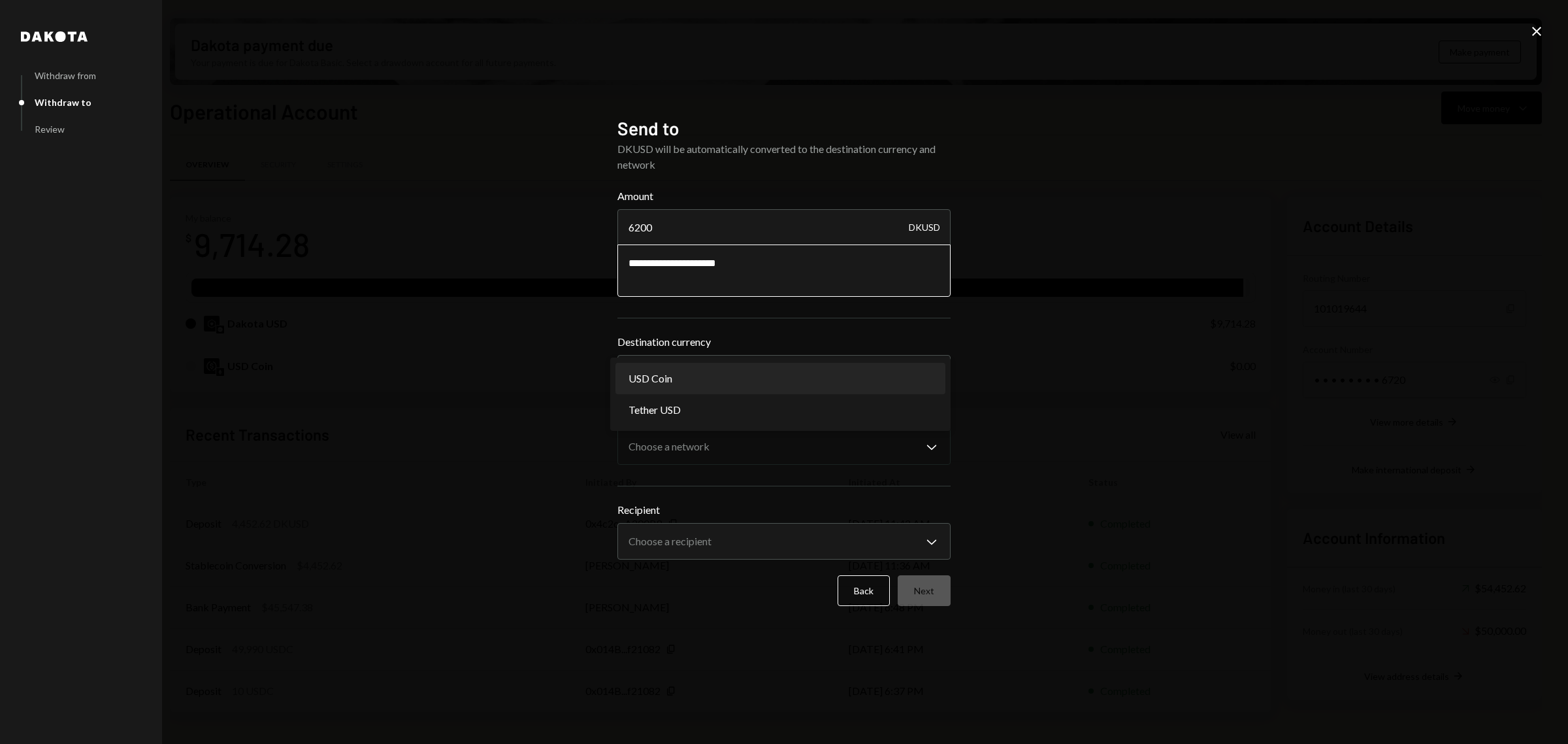
select select "****"
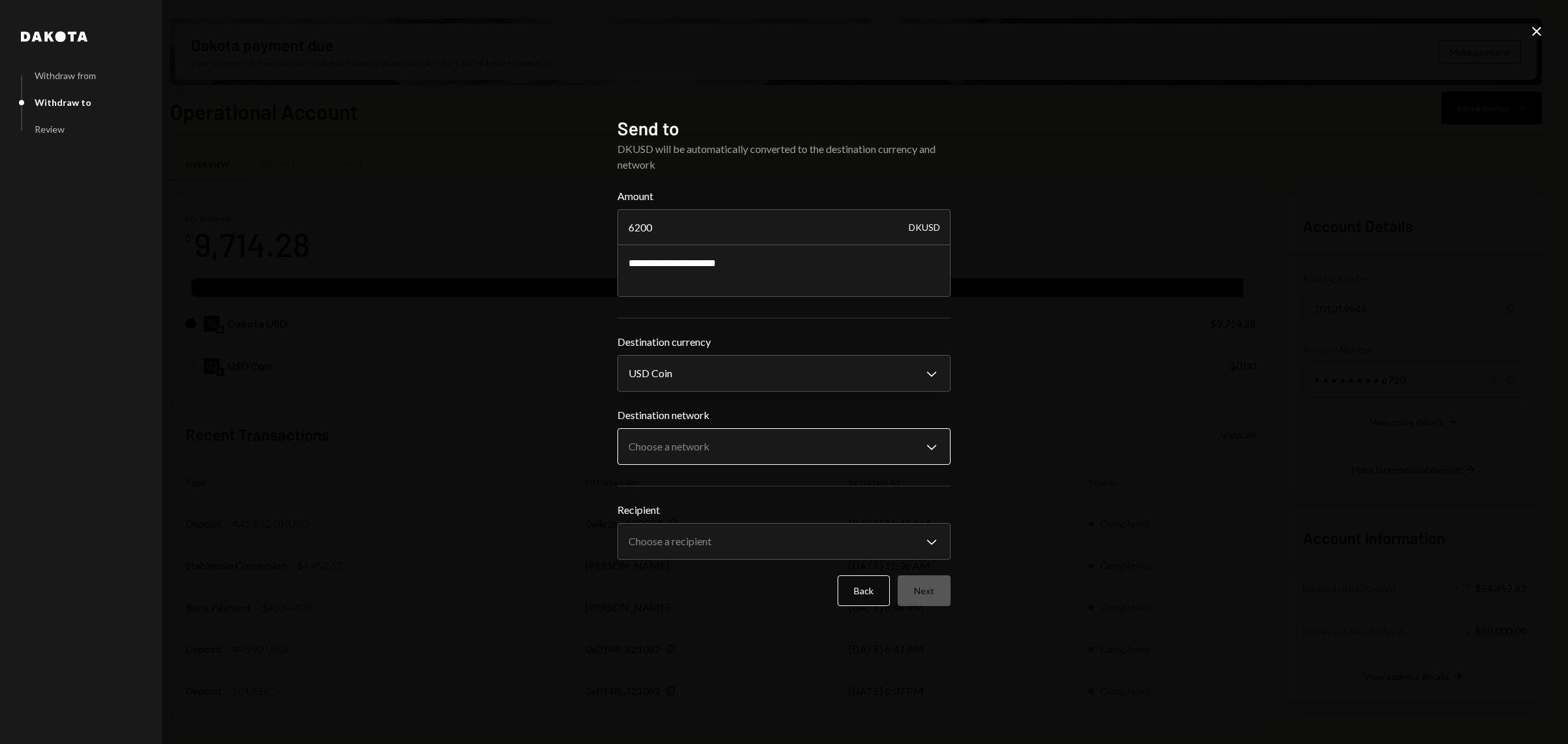
click at [856, 455] on body "T The Developer's ... Caret Down Home Home Inbox Inbox Activities Transactions …" at bounding box center [784, 372] width 1568 height 744
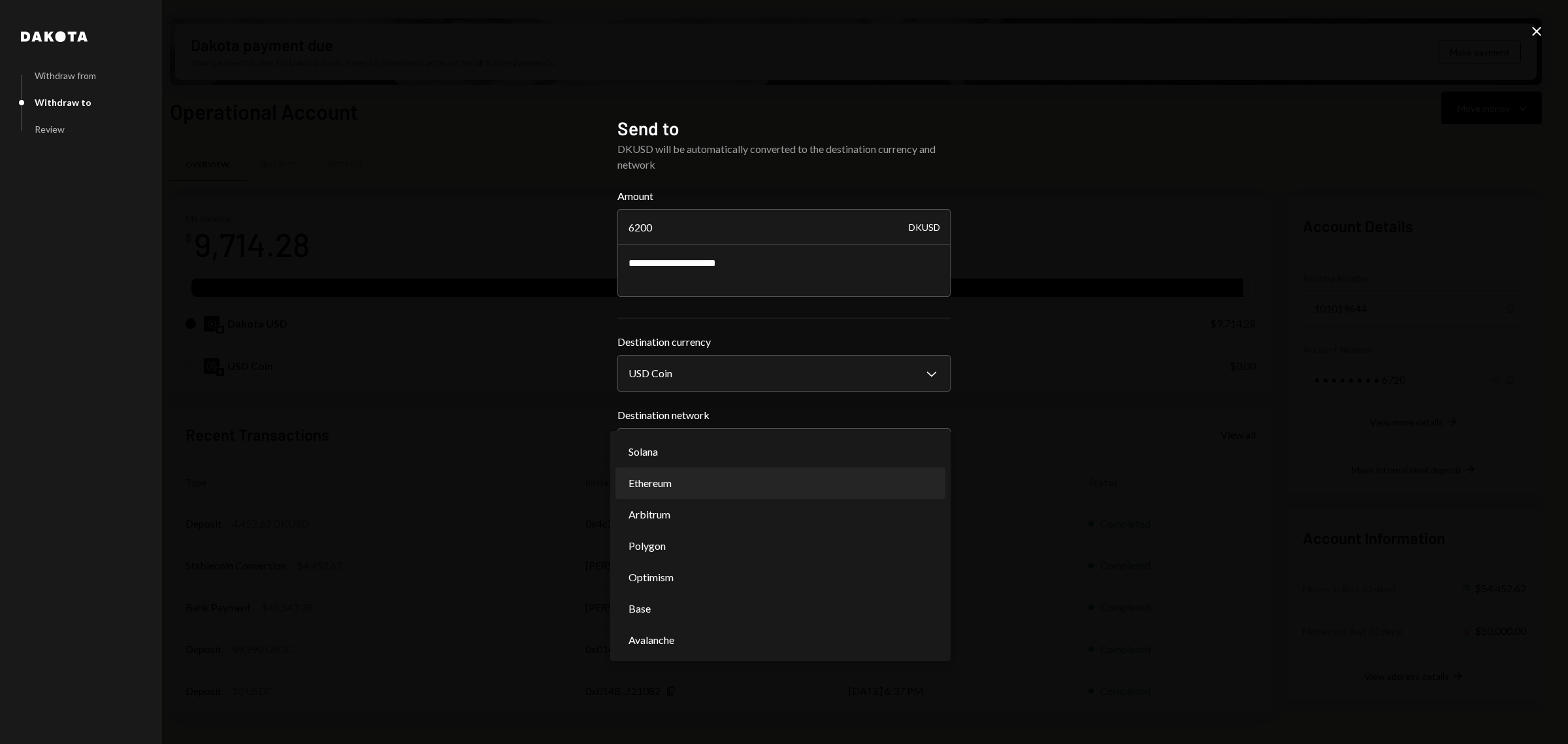
select select "**********"
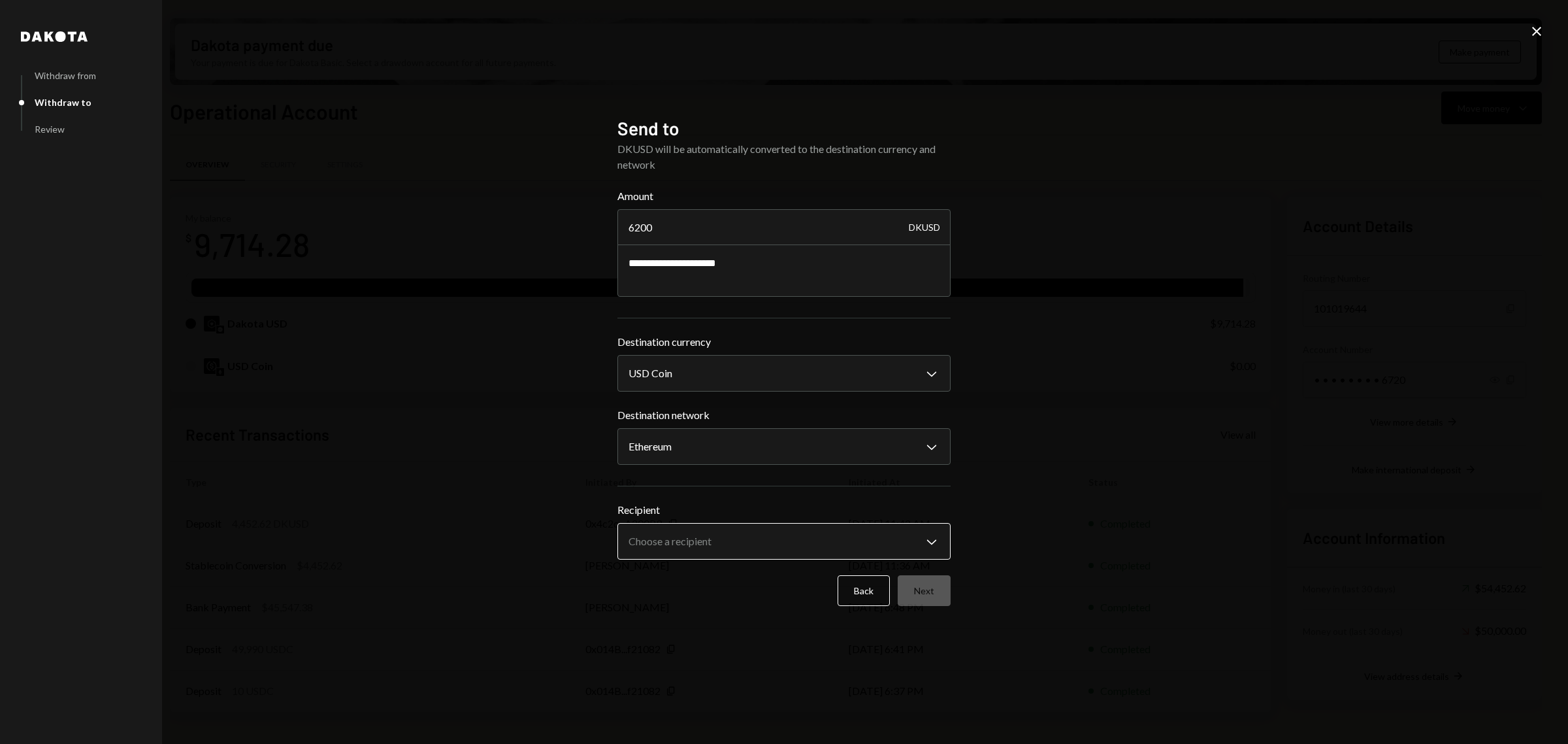
click at [836, 543] on body "T The Developer's ... Caret Down Home Home Inbox Inbox Activities Transactions …" at bounding box center [784, 372] width 1568 height 744
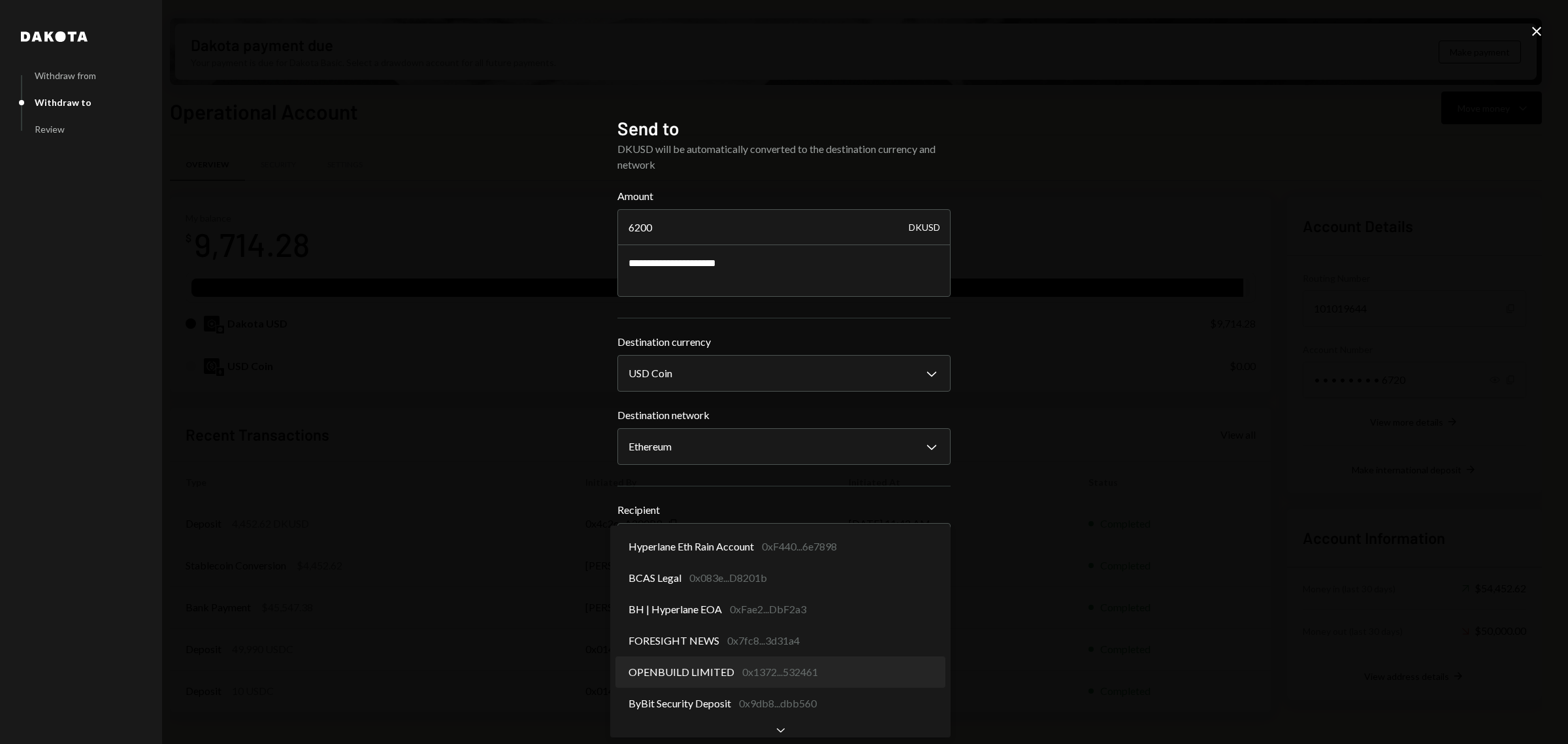
select select "**********"
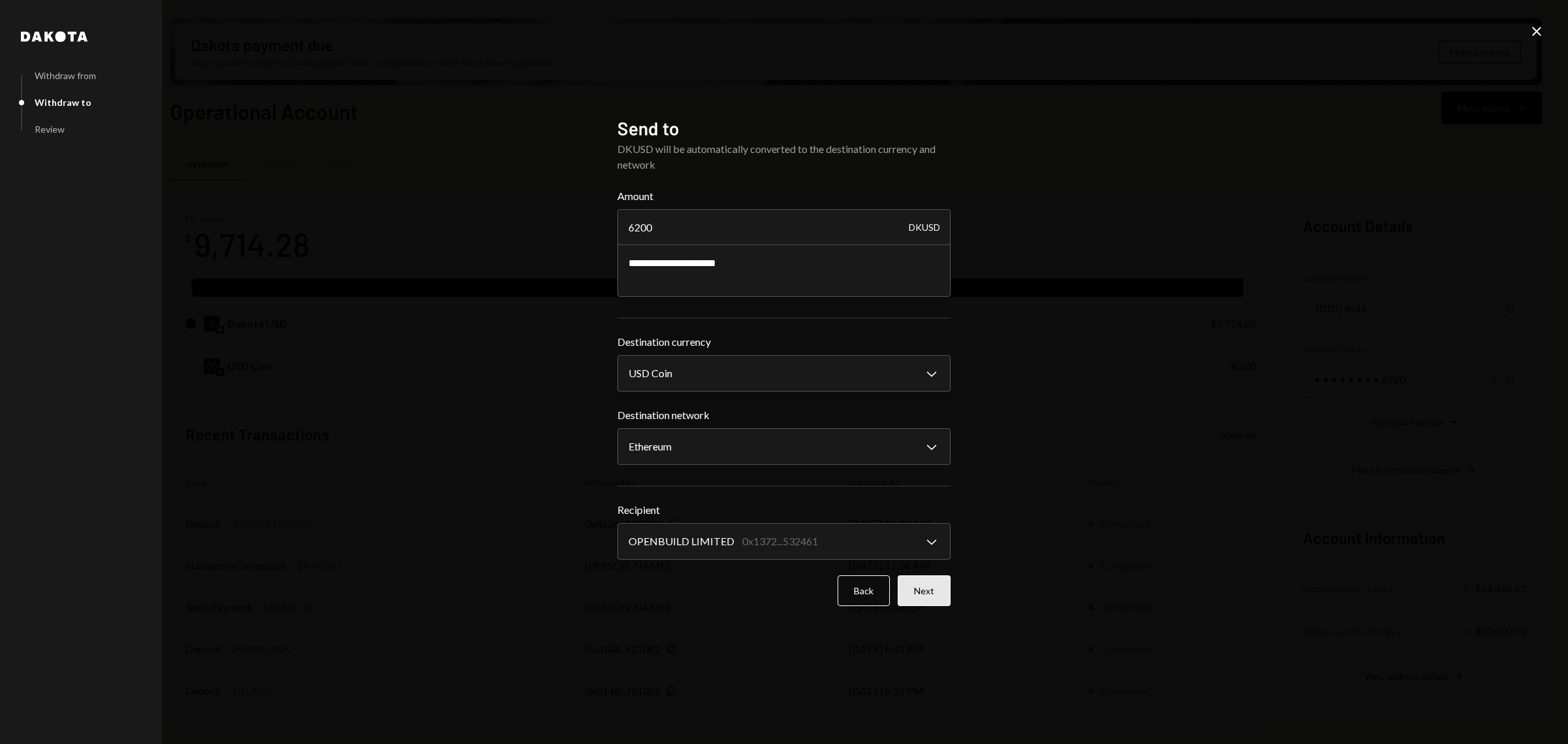
click at [936, 585] on button "Next" at bounding box center [924, 591] width 53 height 31
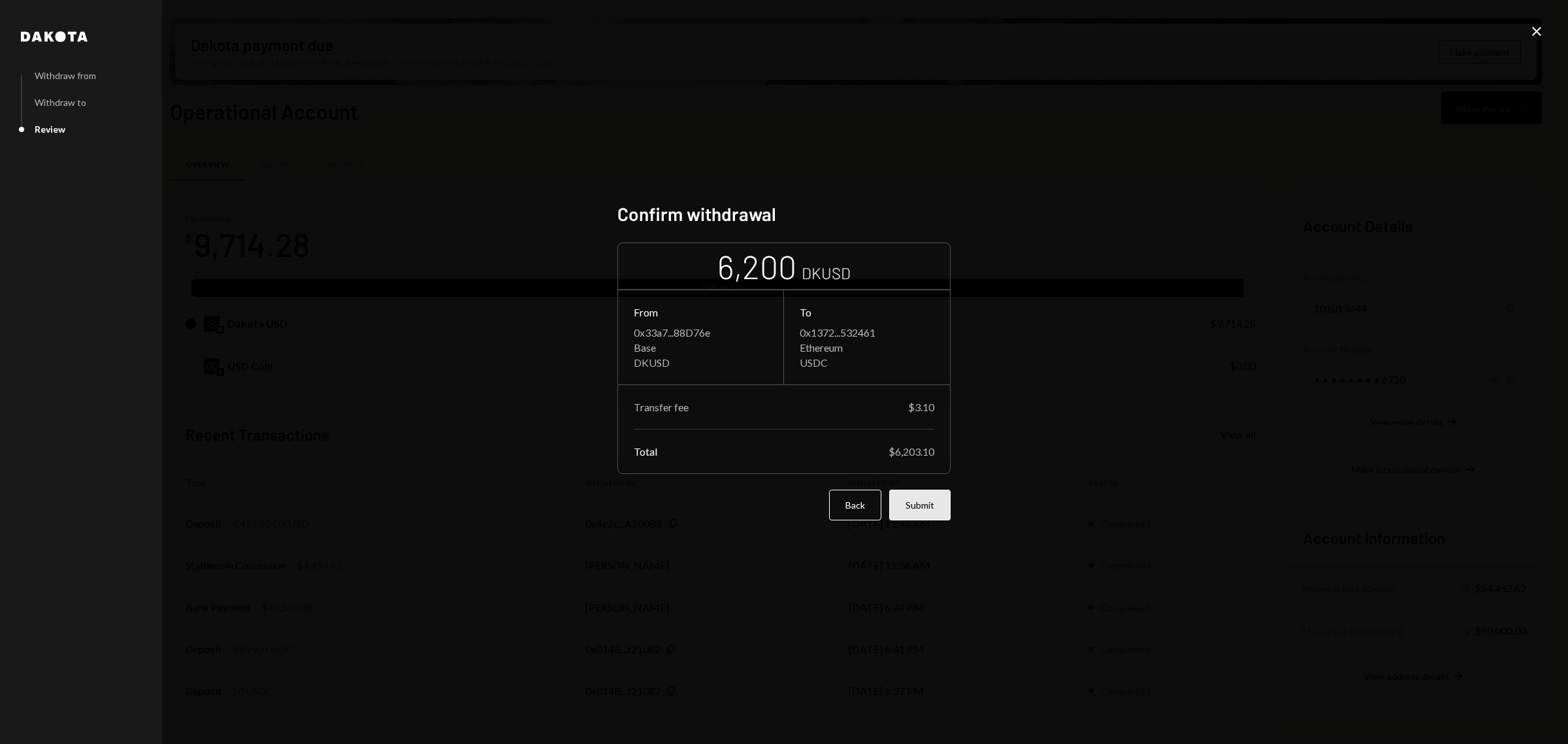
click at [936, 505] on button "Submit" at bounding box center [920, 505] width 62 height 31
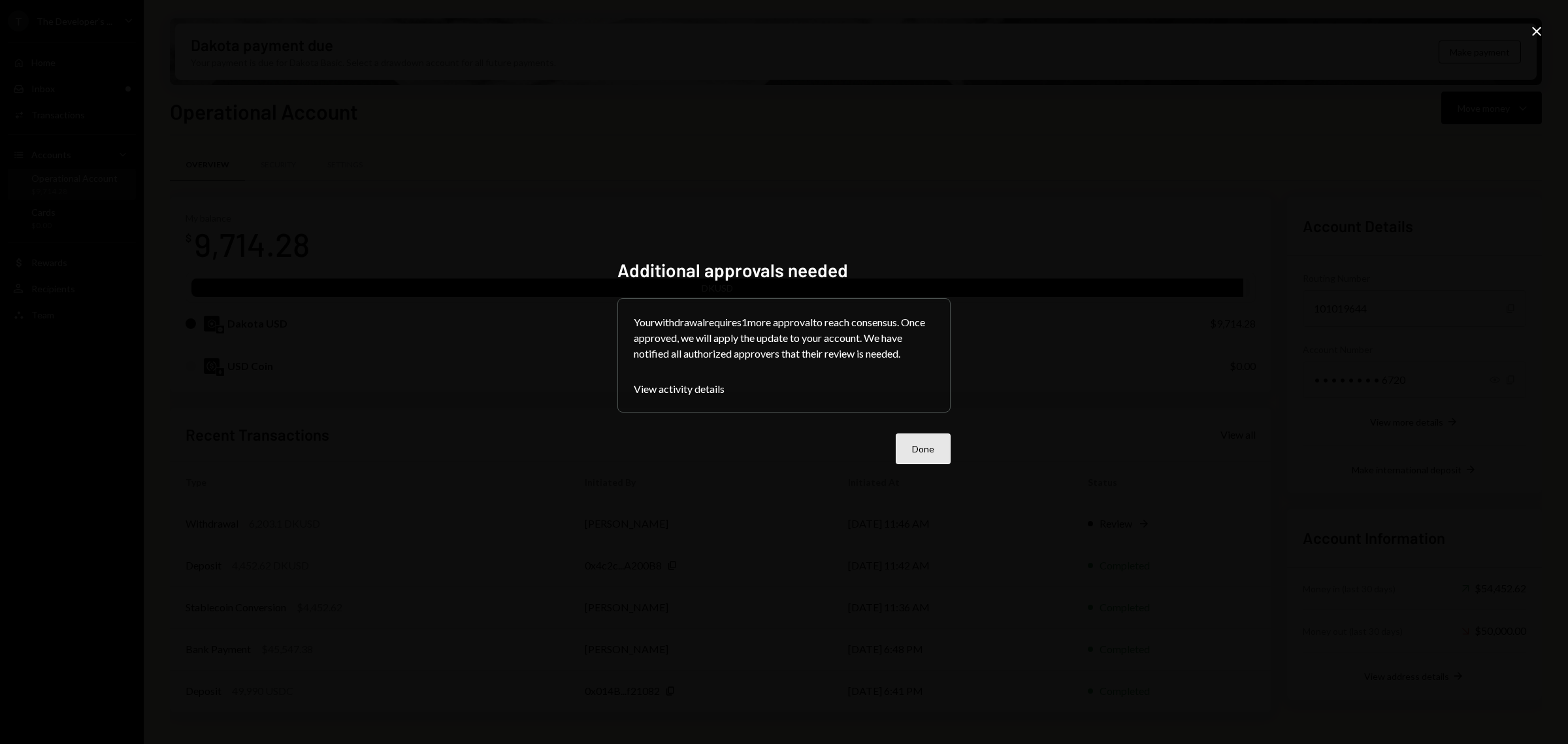
click at [932, 436] on button "Done" at bounding box center [923, 449] width 55 height 31
